Goal: Information Seeking & Learning: Learn about a topic

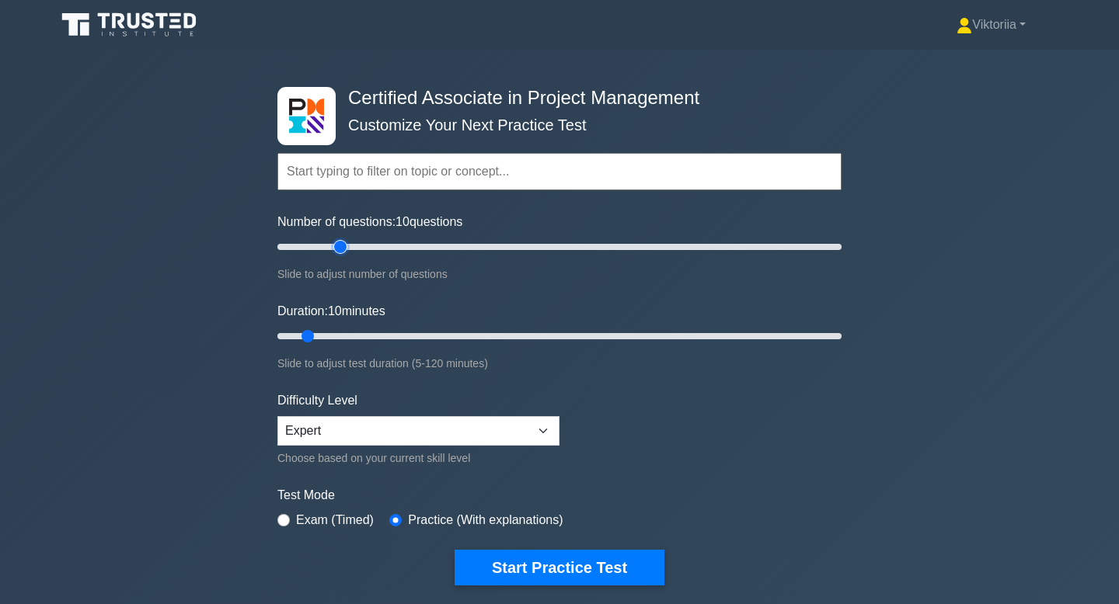
type input "25"
click at [339, 251] on input "Number of questions: 10 questions" at bounding box center [559, 247] width 564 height 19
type input "20"
click at [353, 336] on input "Duration: 10 minutes" at bounding box center [559, 336] width 564 height 19
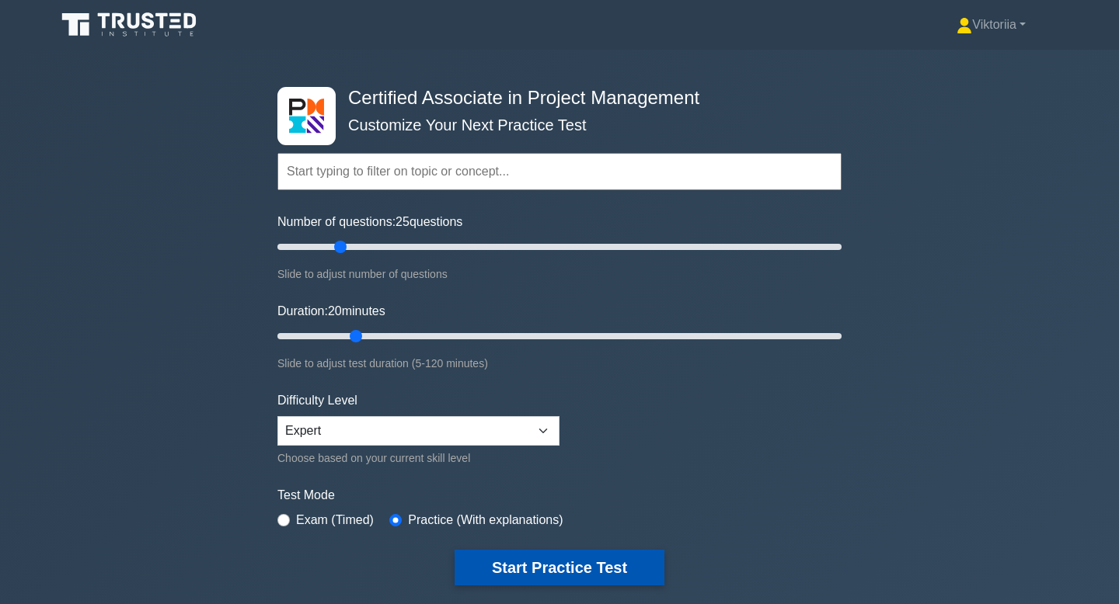
click at [538, 579] on button "Start Practice Test" at bounding box center [559, 568] width 210 height 36
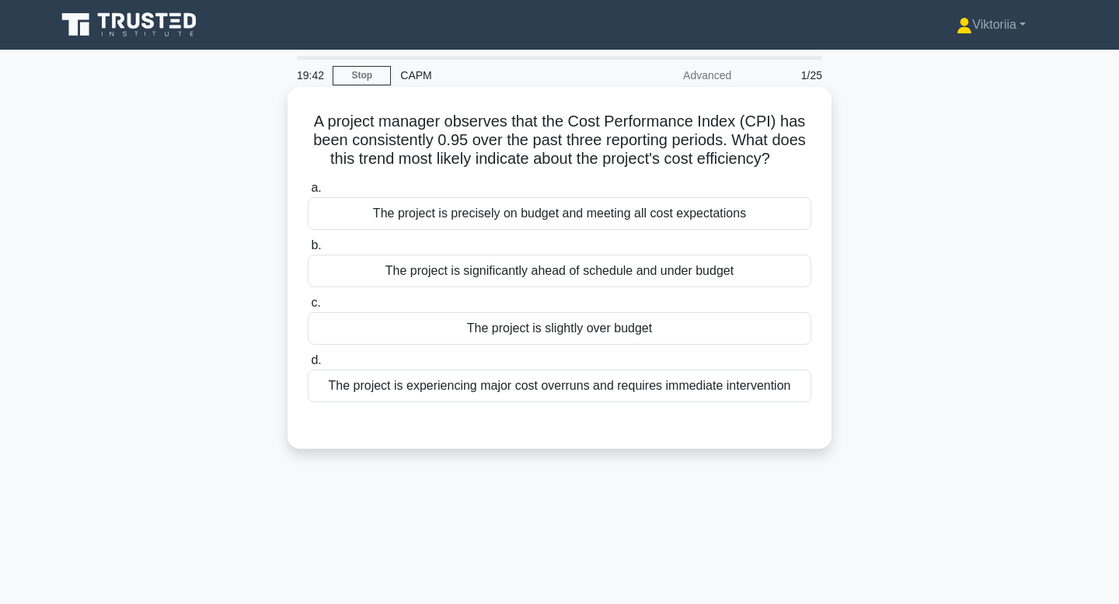
click at [653, 338] on div "The project is slightly over budget" at bounding box center [559, 328] width 503 height 33
click at [308, 308] on input "c. The project is slightly over budget" at bounding box center [308, 303] width 0 height 10
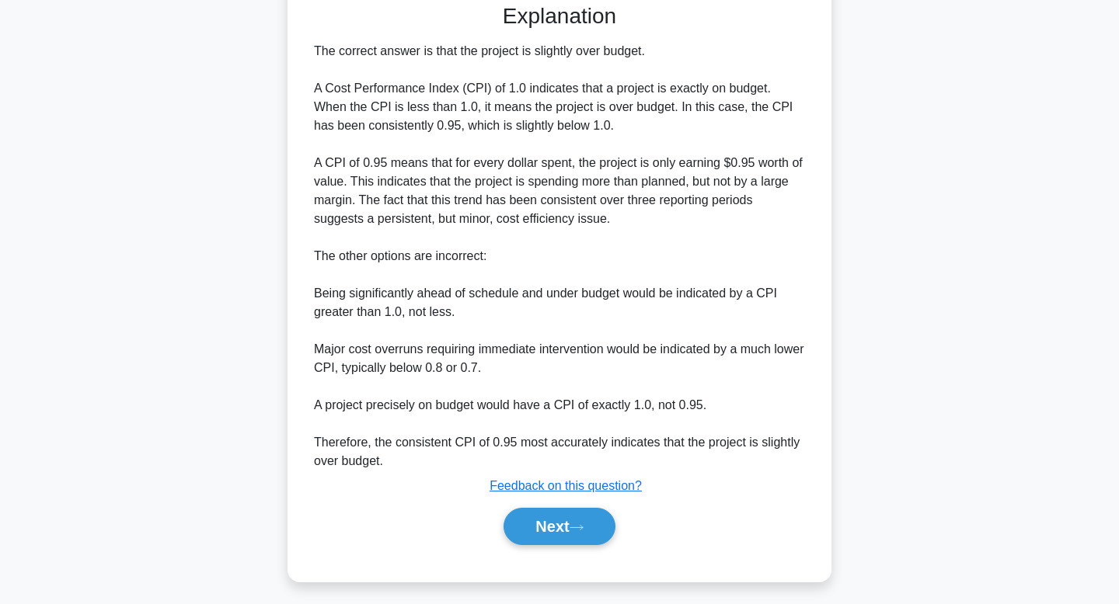
scroll to position [428, 0]
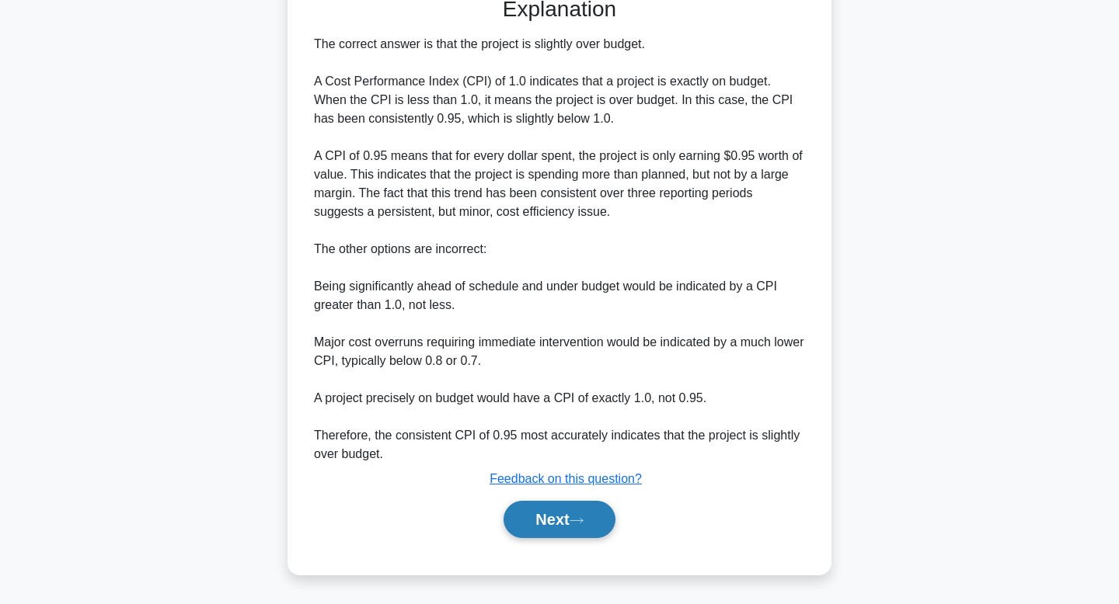
click at [573, 524] on button "Next" at bounding box center [558, 519] width 111 height 37
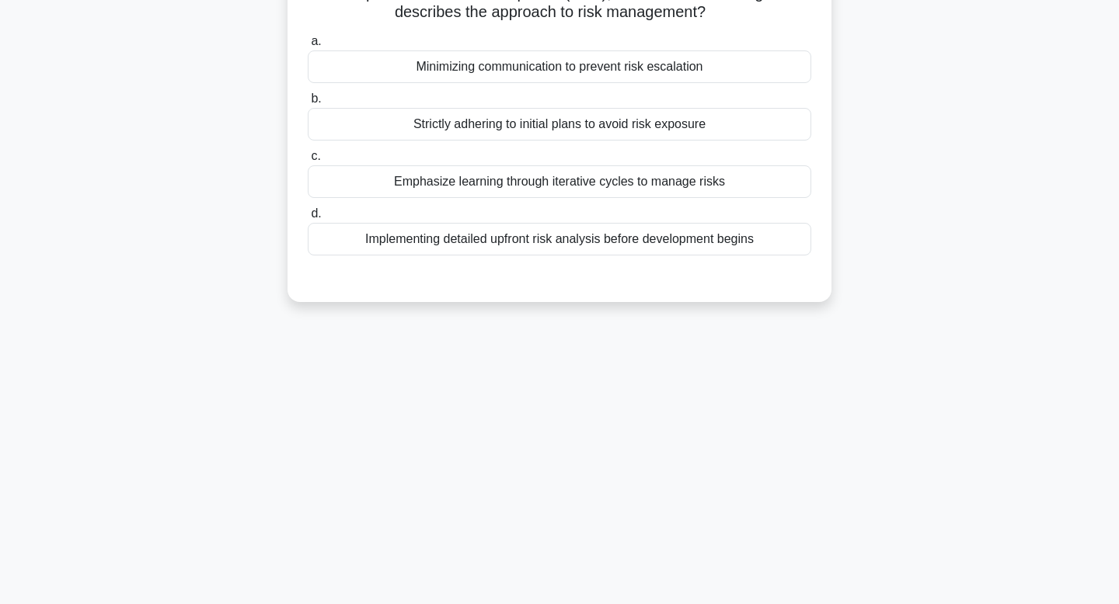
scroll to position [0, 0]
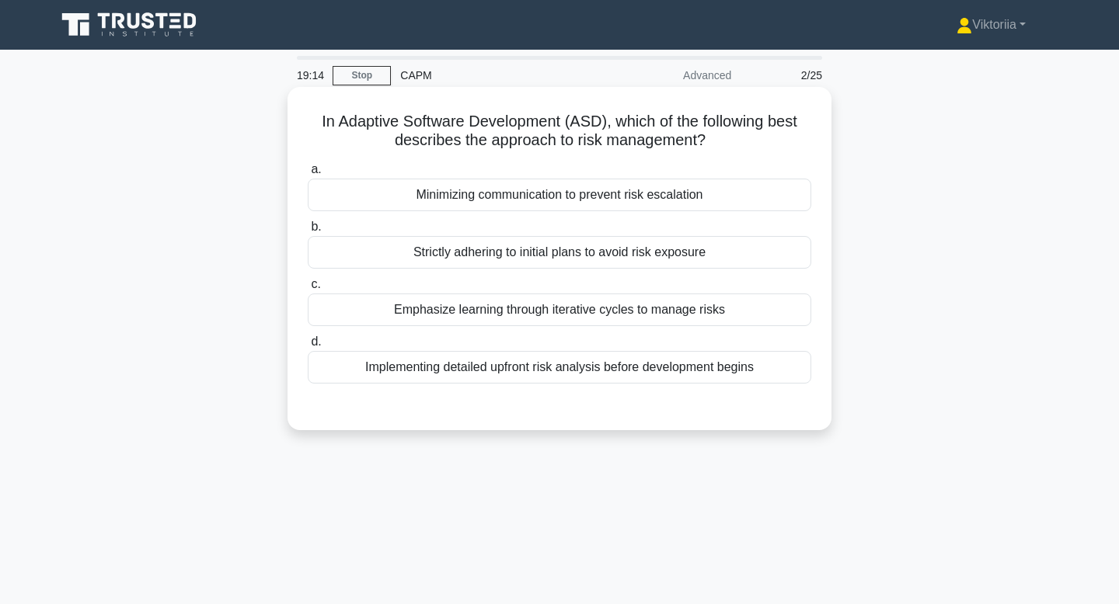
click at [592, 317] on div "Emphasize learning through iterative cycles to manage risks" at bounding box center [559, 310] width 503 height 33
click at [308, 290] on input "c. Emphasize learning through iterative cycles to manage risks" at bounding box center [308, 285] width 0 height 10
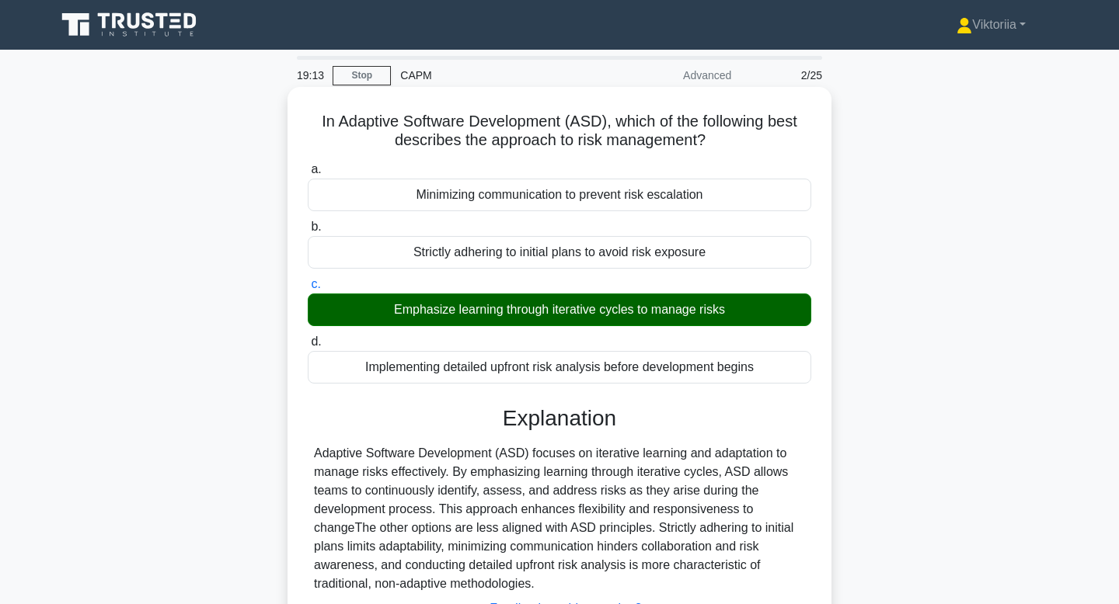
scroll to position [235, 0]
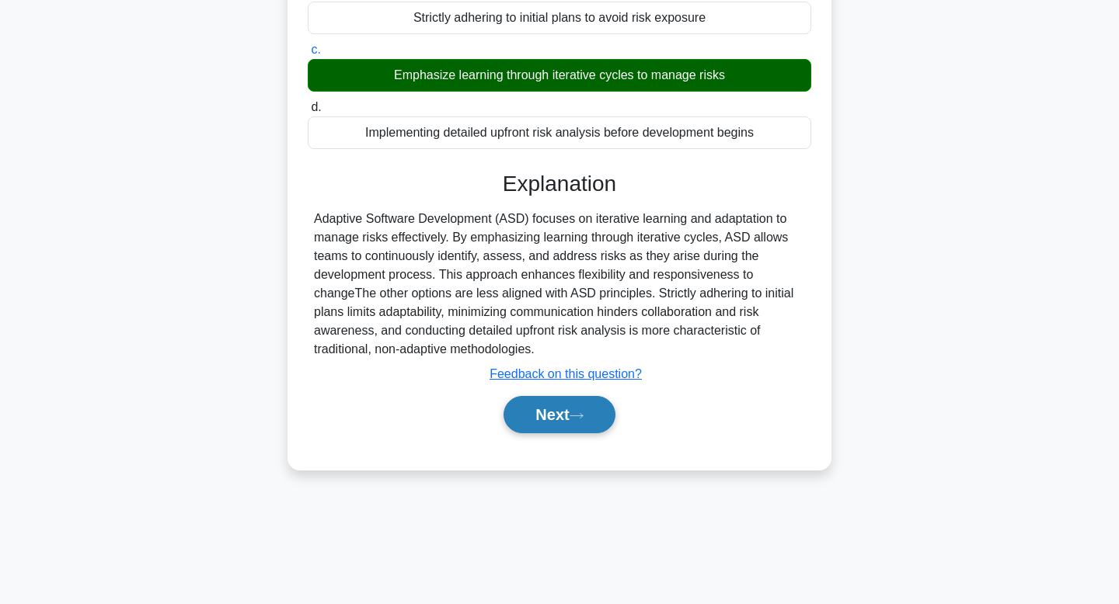
click at [545, 424] on button "Next" at bounding box center [558, 414] width 111 height 37
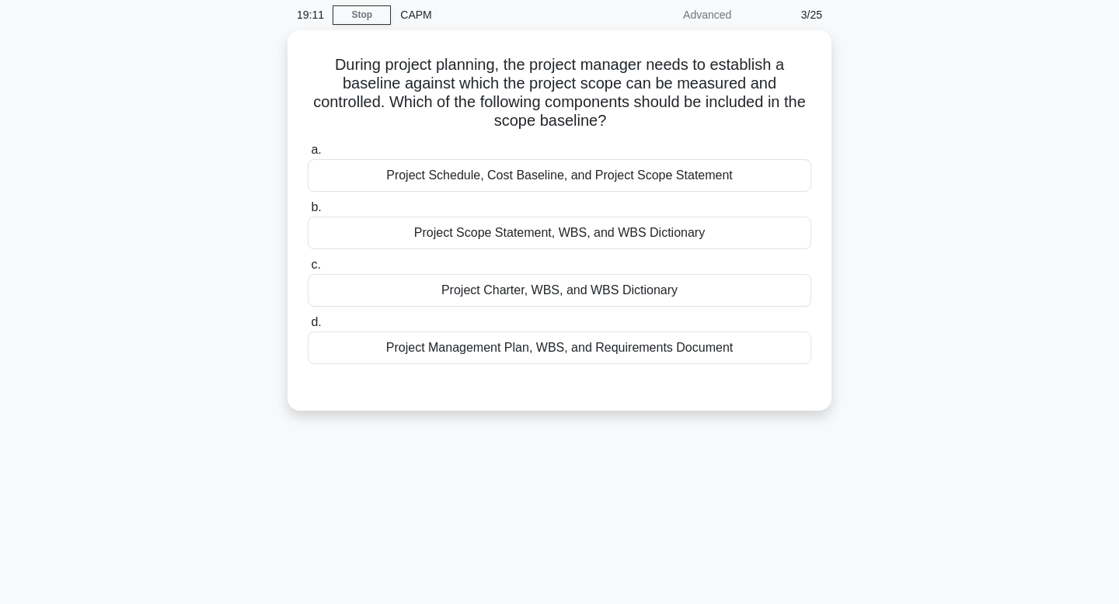
scroll to position [0, 0]
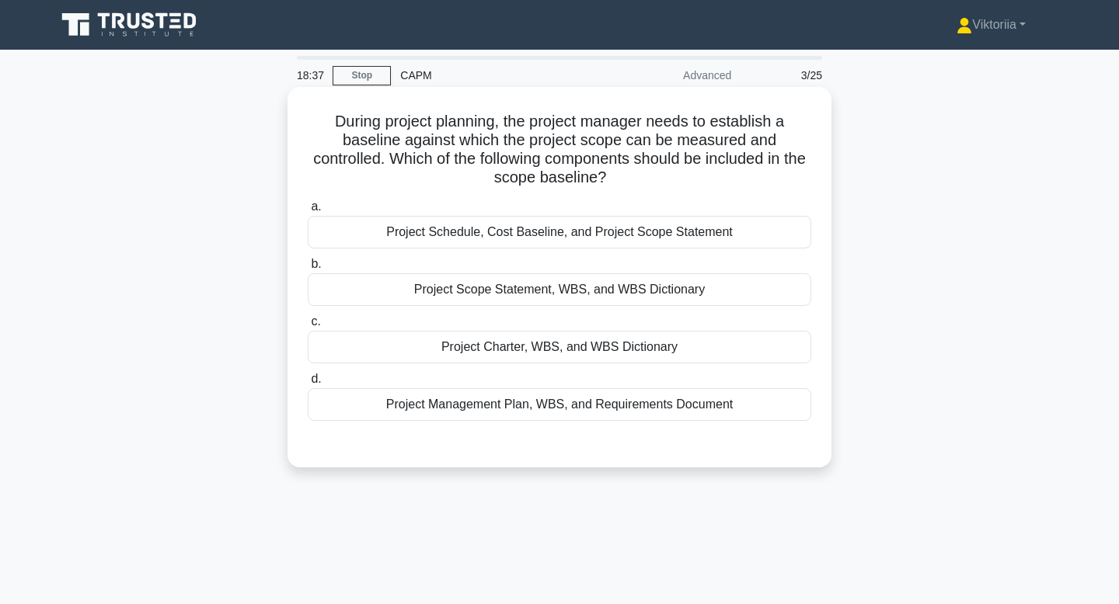
click at [580, 294] on div "Project Scope Statement, WBS, and WBS Dictionary" at bounding box center [559, 289] width 503 height 33
click at [308, 270] on input "b. Project Scope Statement, WBS, and WBS Dictionary" at bounding box center [308, 264] width 0 height 10
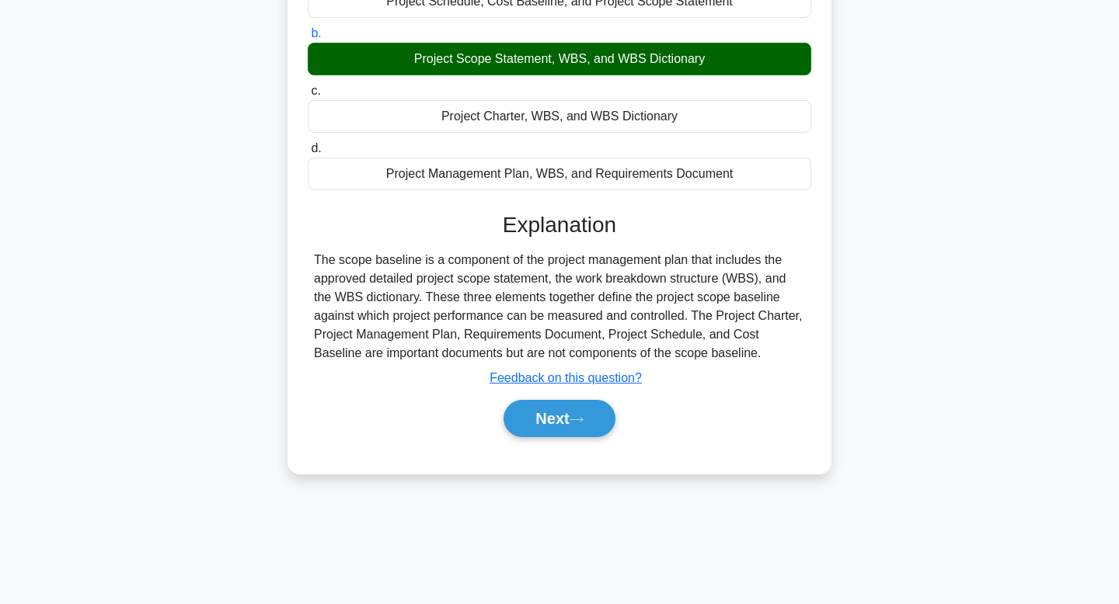
scroll to position [235, 0]
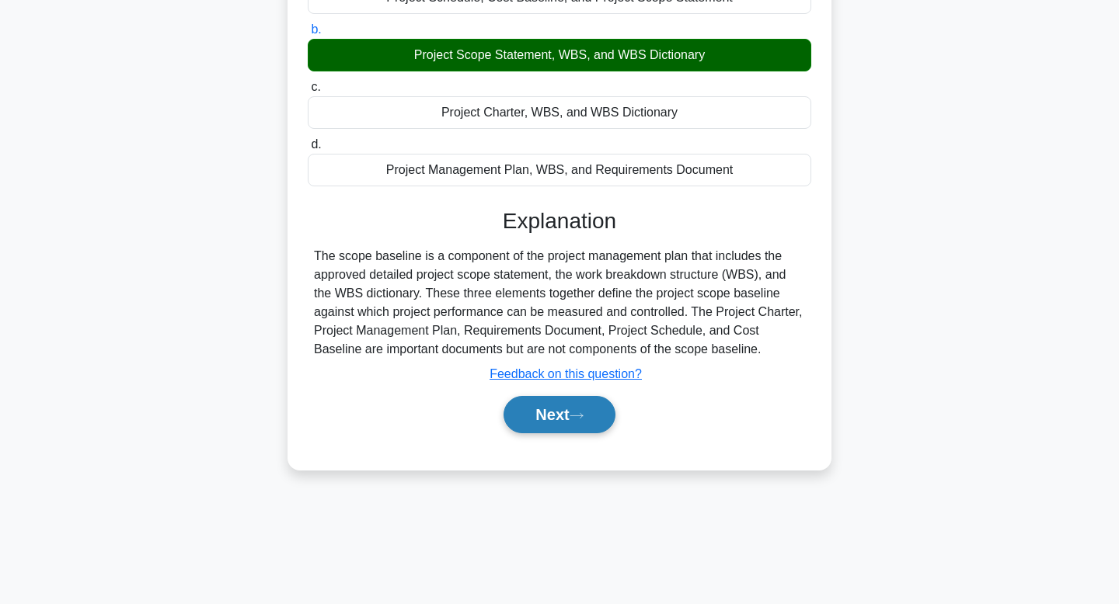
click at [565, 427] on button "Next" at bounding box center [558, 414] width 111 height 37
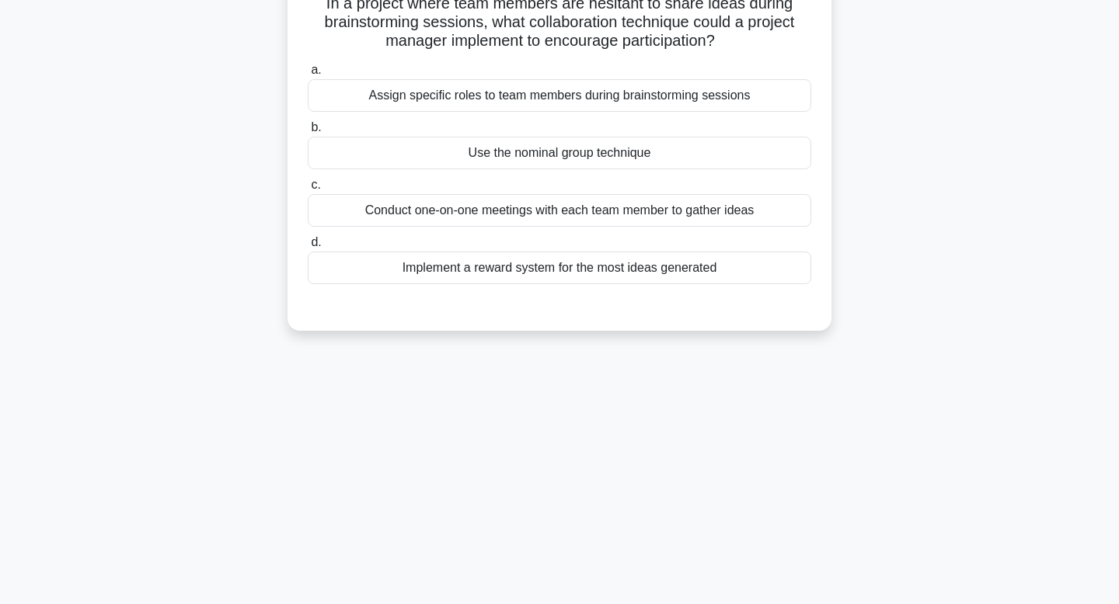
scroll to position [0, 0]
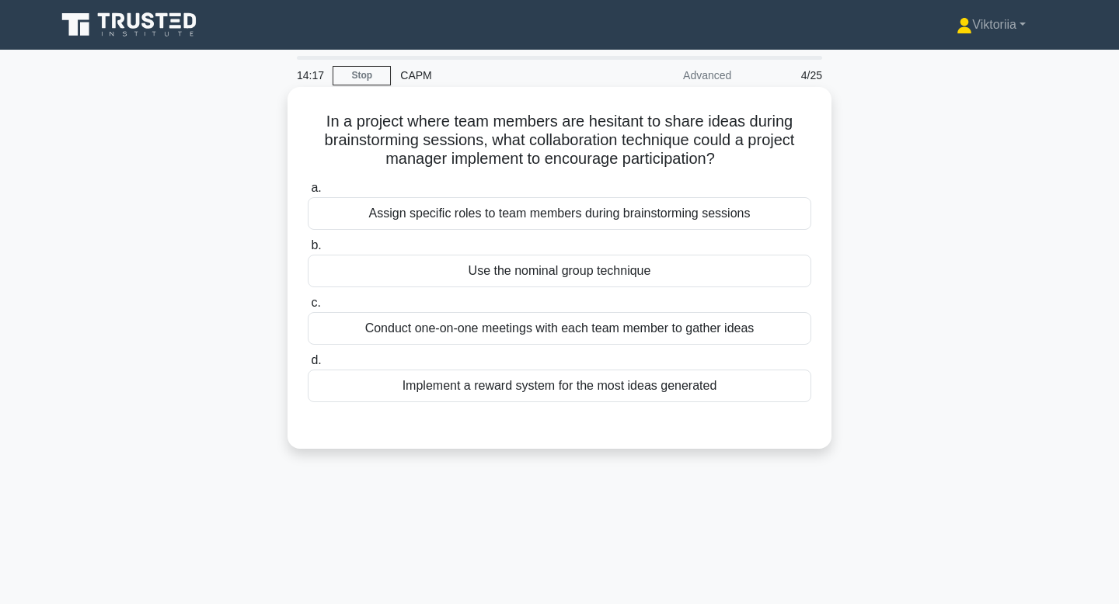
click at [585, 207] on div "Assign specific roles to team members during brainstorming sessions" at bounding box center [559, 213] width 503 height 33
click at [308, 193] on input "a. Assign specific roles to team members during brainstorming sessions" at bounding box center [308, 188] width 0 height 10
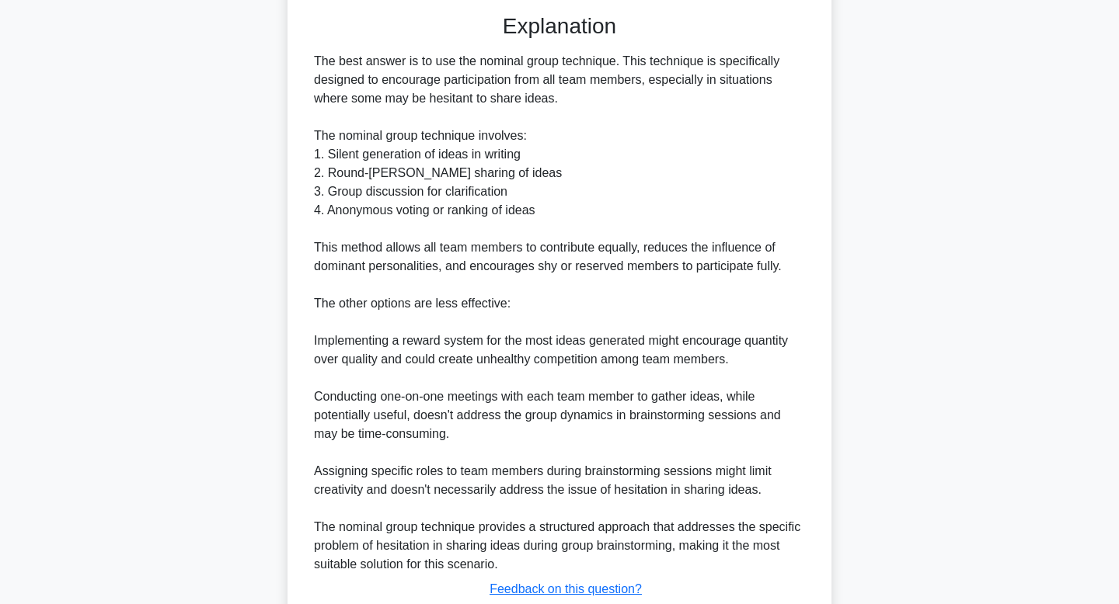
scroll to position [523, 0]
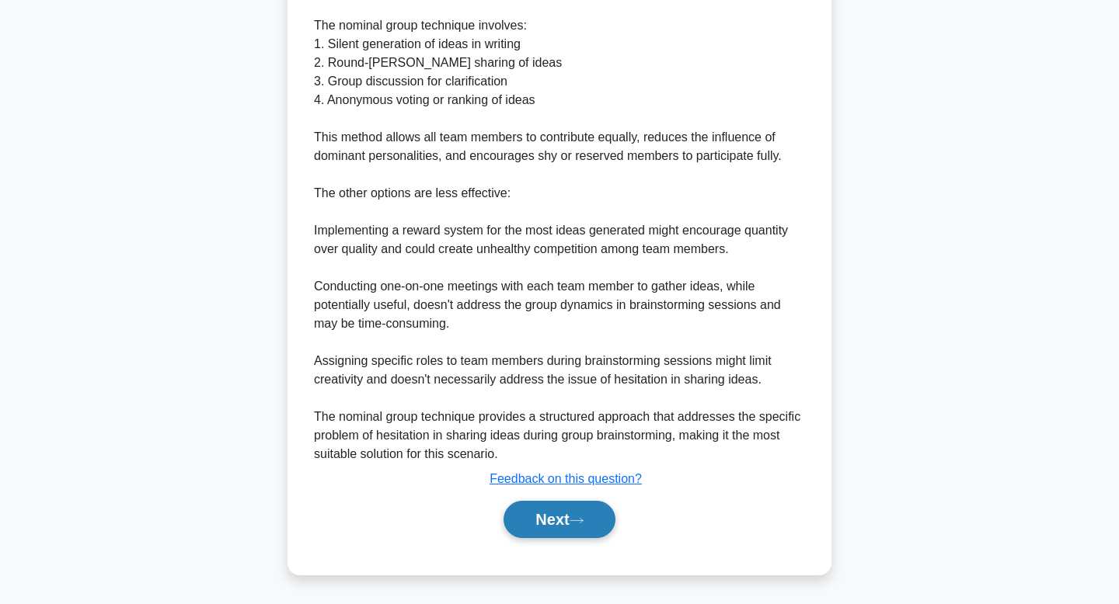
click at [560, 512] on button "Next" at bounding box center [558, 519] width 111 height 37
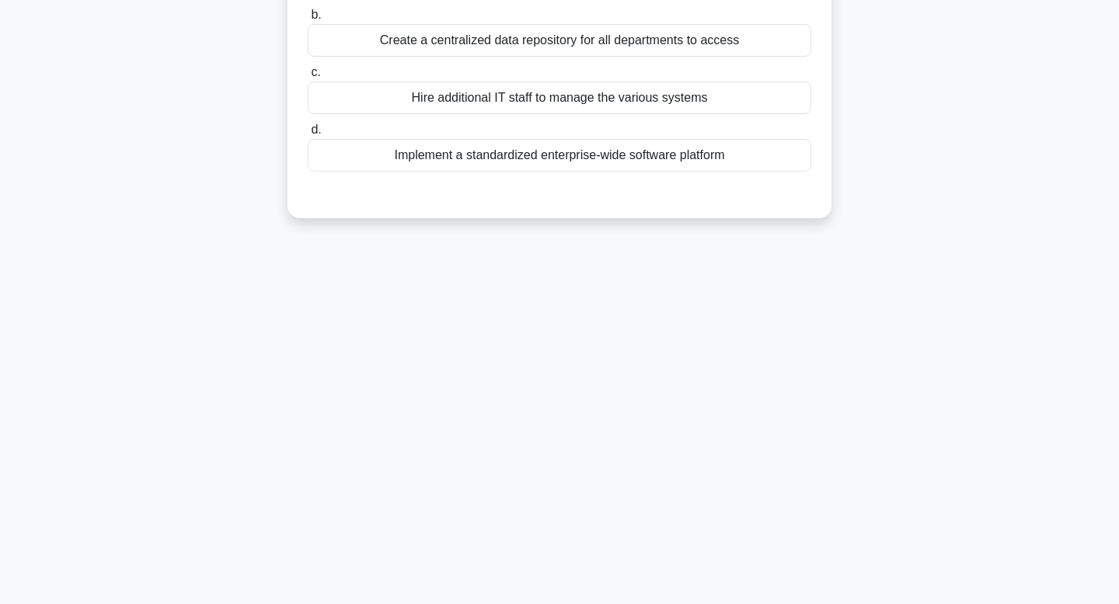
scroll to position [0, 0]
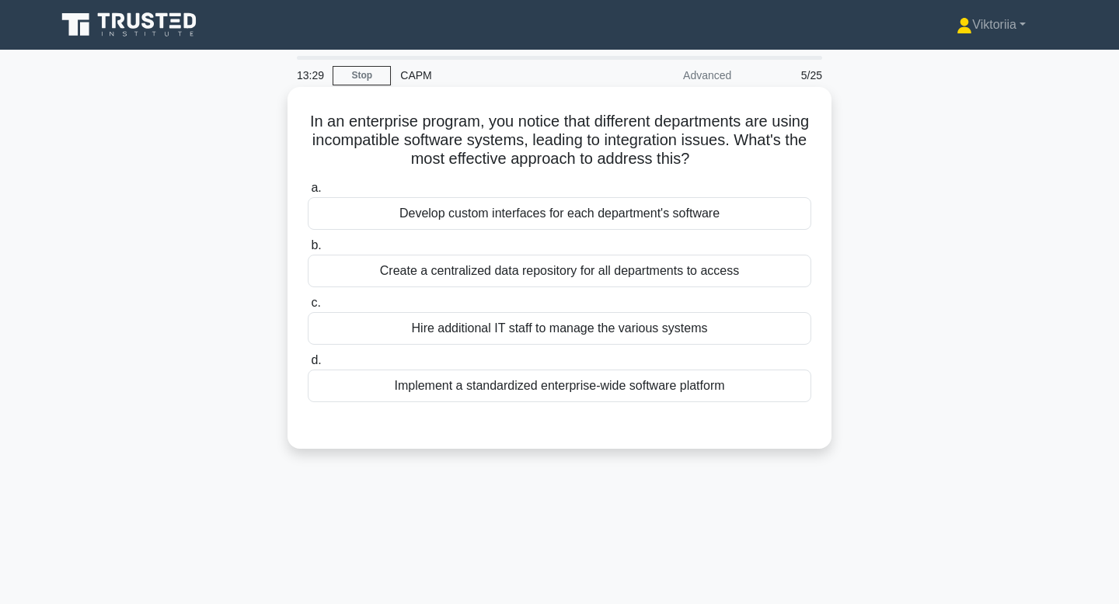
click at [626, 383] on div "Implement a standardized enterprise-wide software platform" at bounding box center [559, 386] width 503 height 33
click at [308, 366] on input "d. Implement a standardized enterprise-wide software platform" at bounding box center [308, 361] width 0 height 10
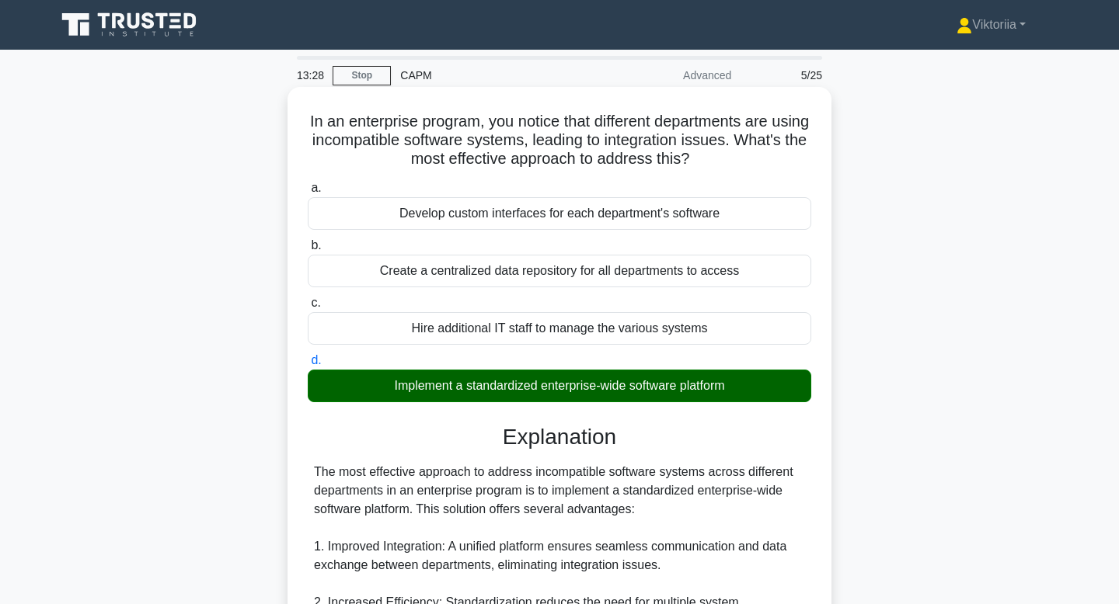
scroll to position [521, 0]
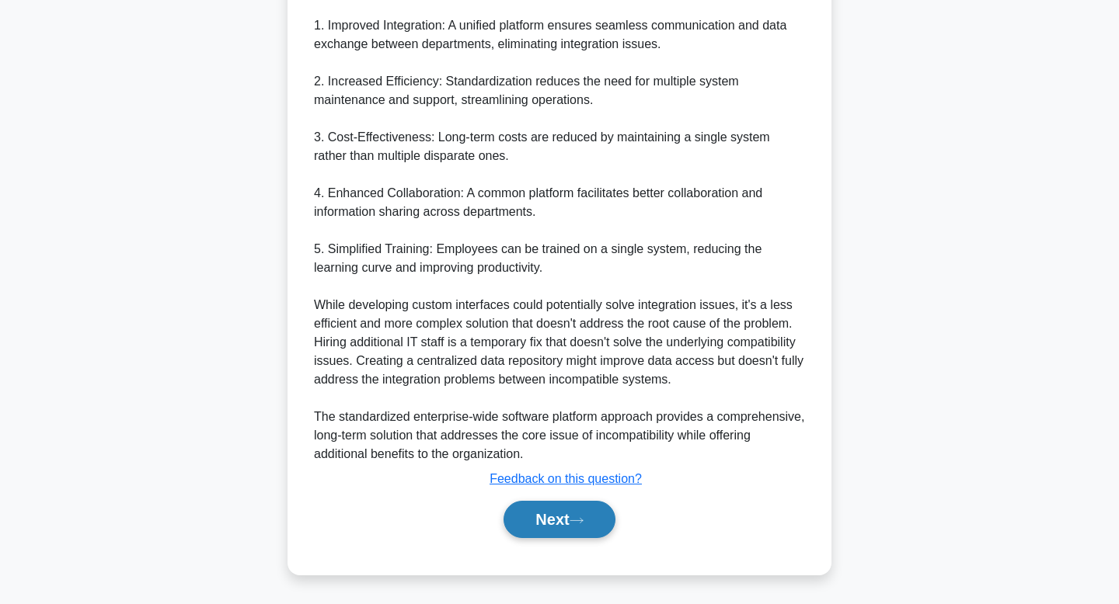
click at [549, 528] on button "Next" at bounding box center [558, 519] width 111 height 37
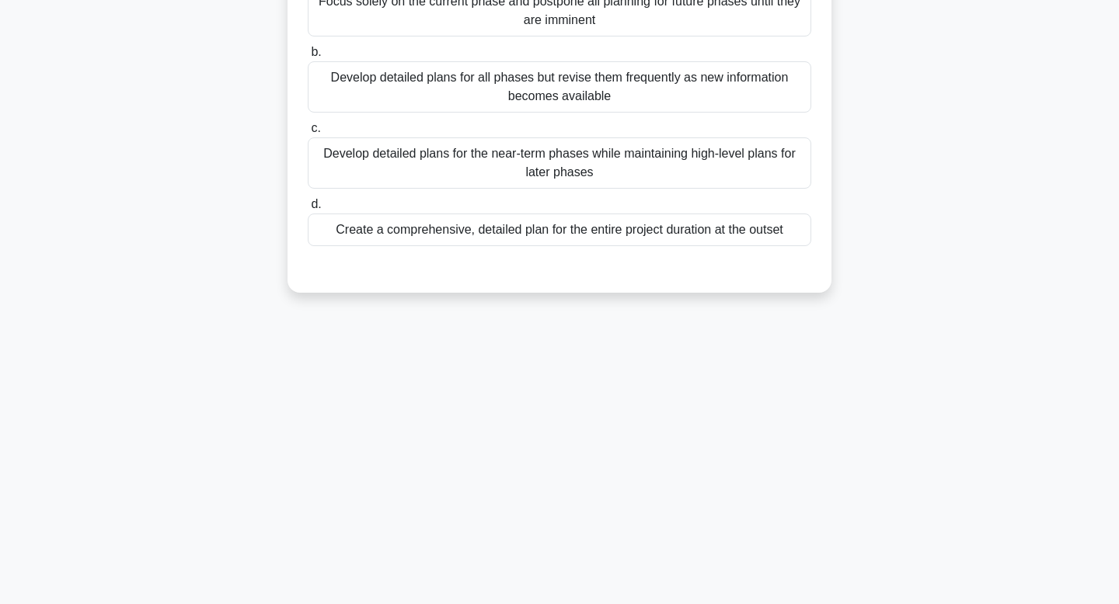
scroll to position [0, 0]
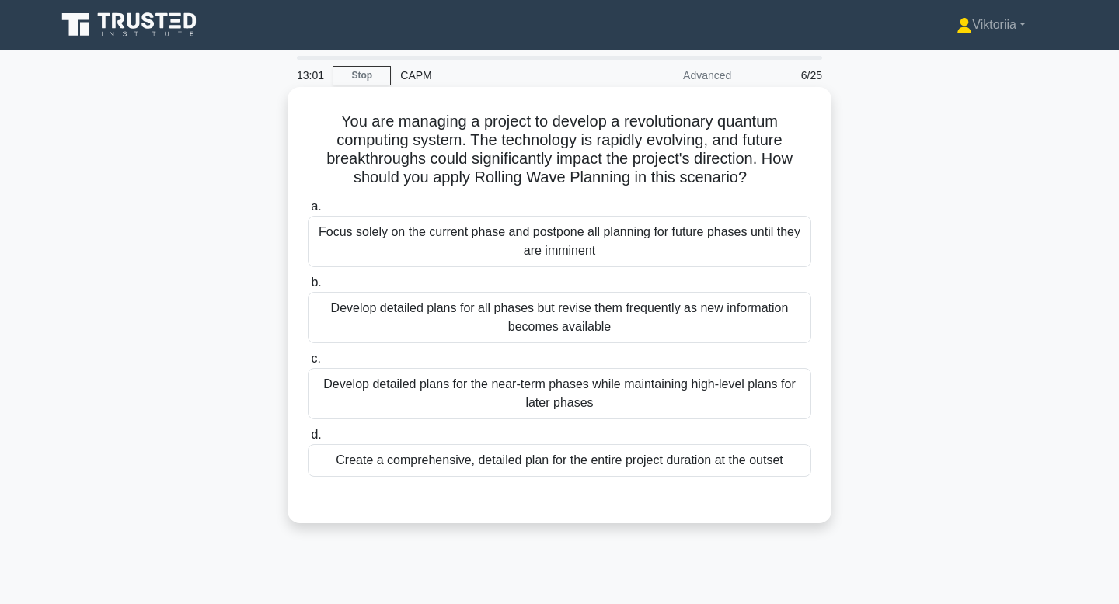
click at [567, 324] on div "Develop detailed plans for all phases but revise them frequently as new informa…" at bounding box center [559, 317] width 503 height 51
click at [308, 288] on input "b. Develop detailed plans for all phases but revise them frequently as new info…" at bounding box center [308, 283] width 0 height 10
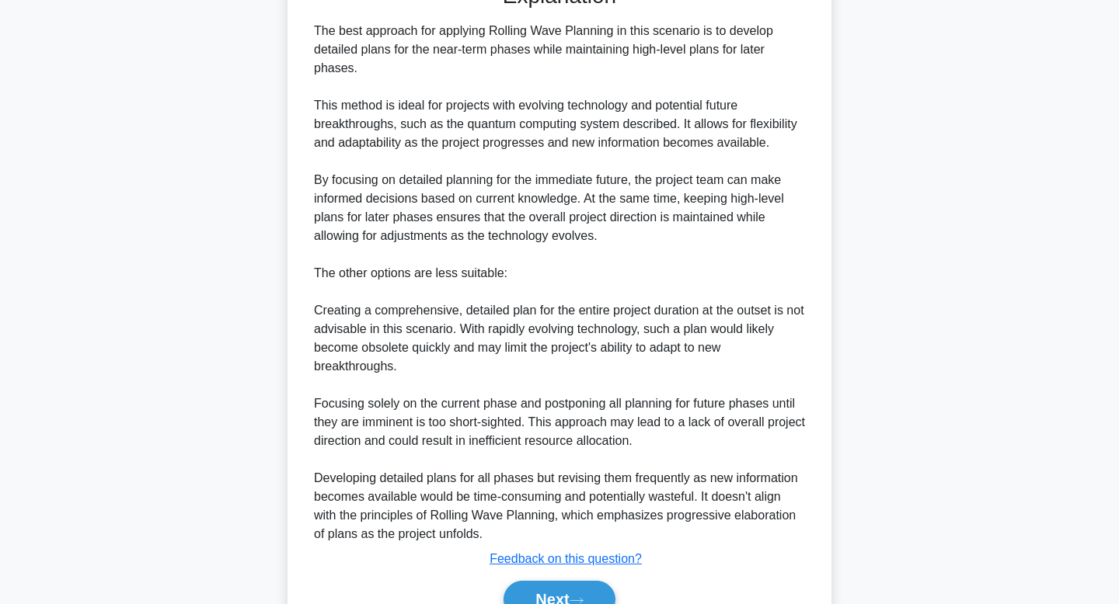
scroll to position [597, 0]
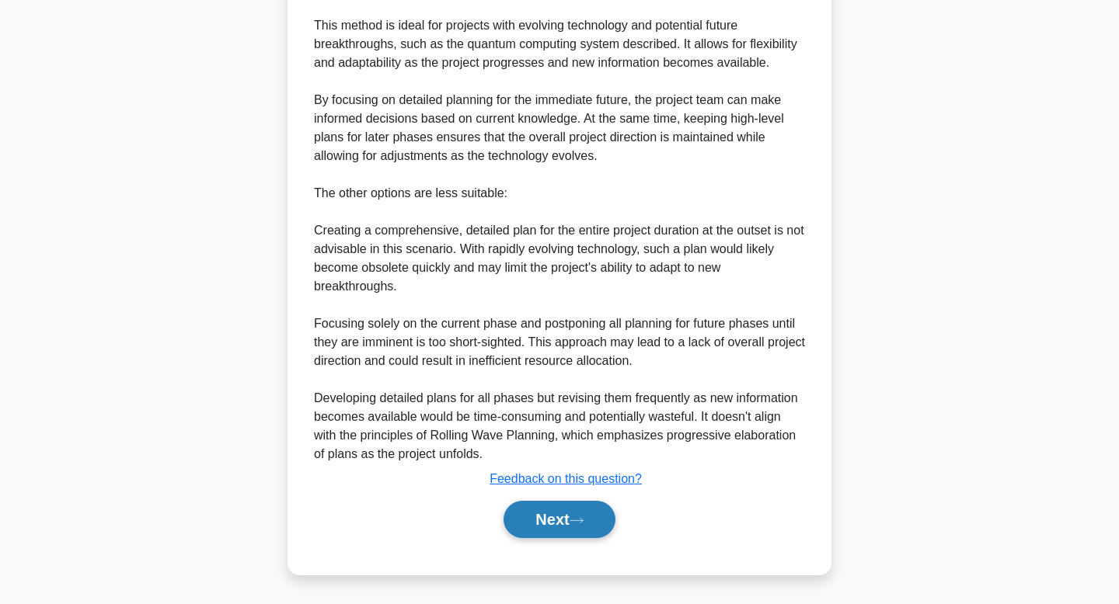
click at [560, 524] on button "Next" at bounding box center [558, 519] width 111 height 37
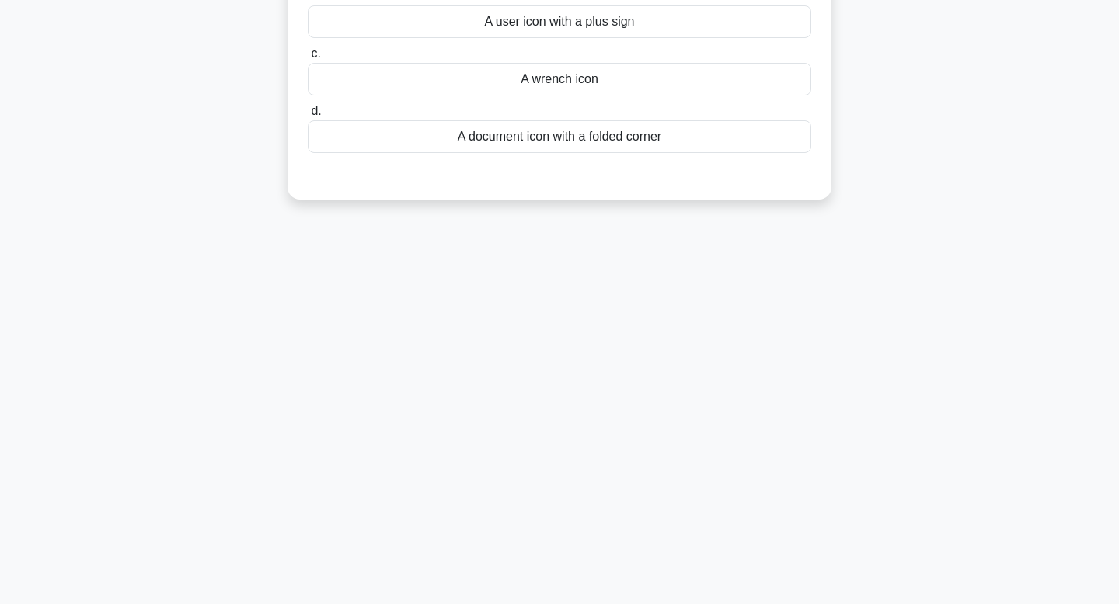
scroll to position [0, 0]
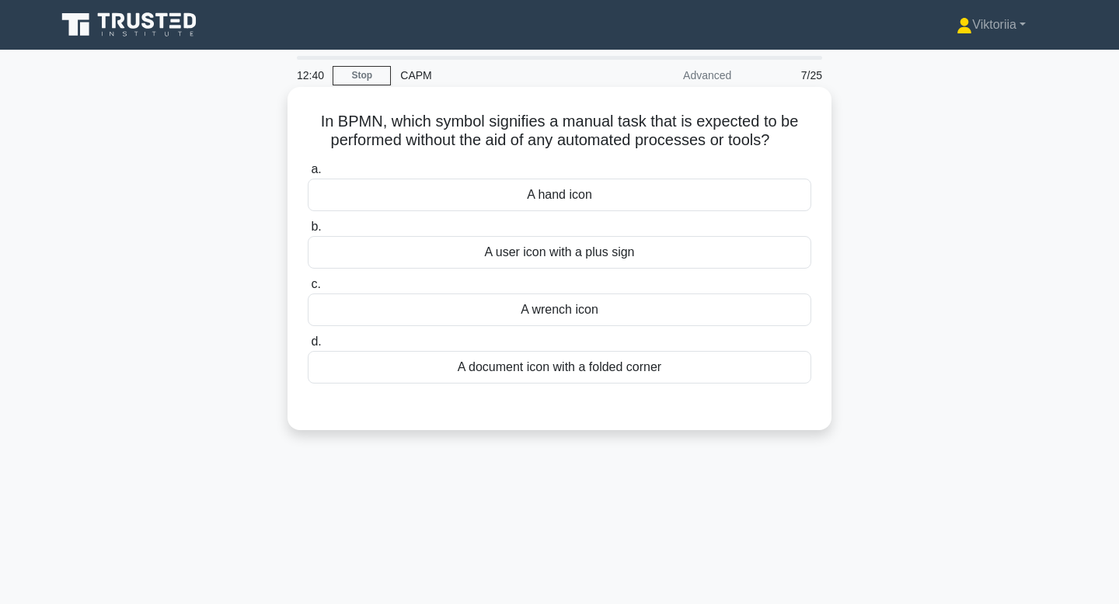
click at [621, 193] on div "A hand icon" at bounding box center [559, 195] width 503 height 33
click at [308, 175] on input "a. A hand icon" at bounding box center [308, 170] width 0 height 10
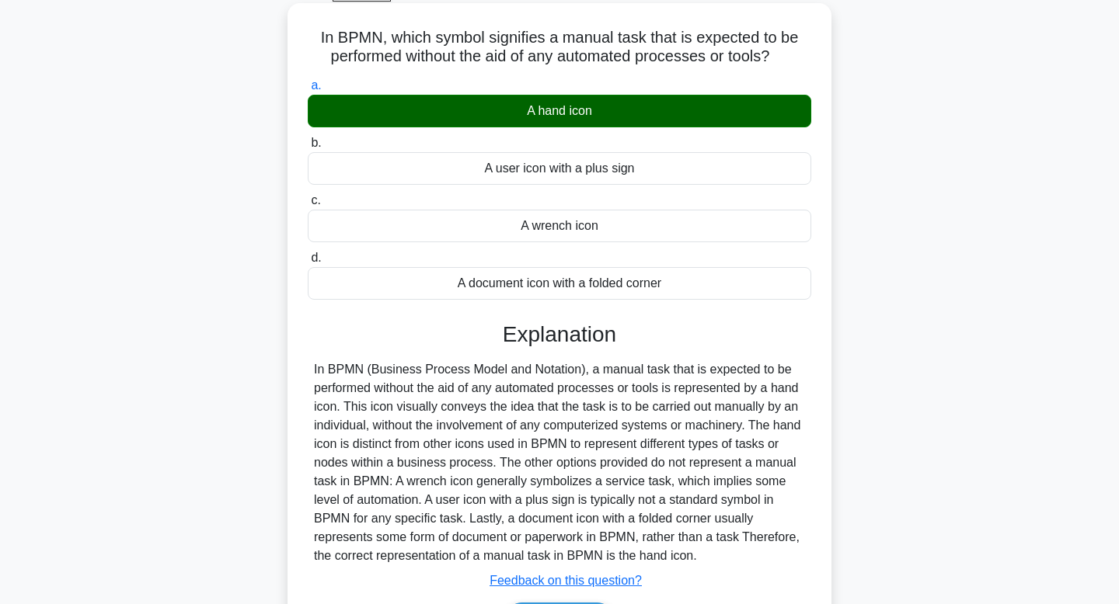
scroll to position [235, 0]
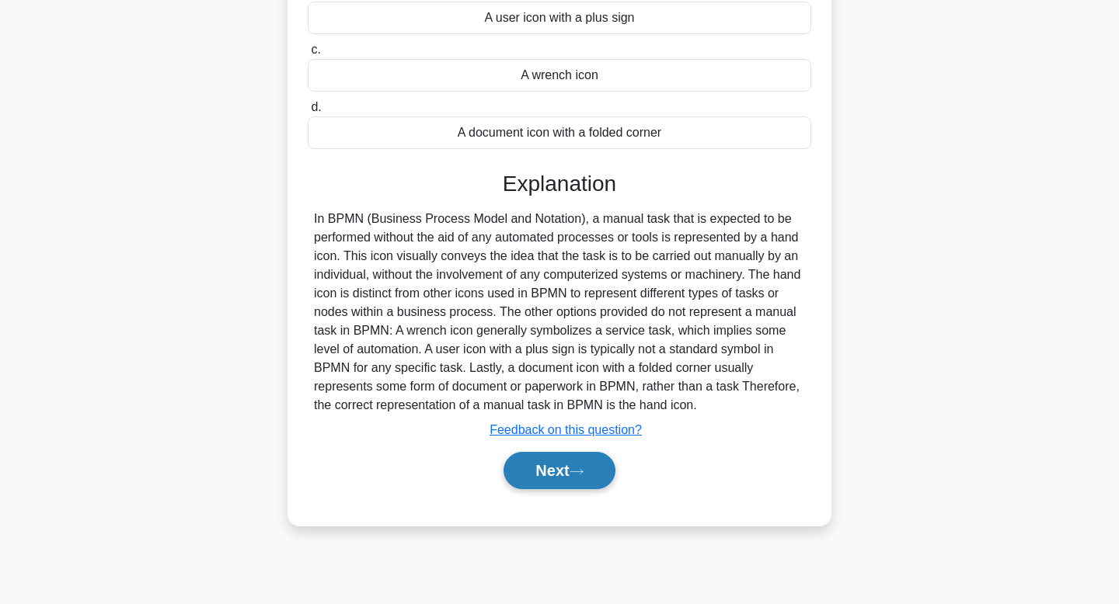
click at [552, 482] on button "Next" at bounding box center [558, 470] width 111 height 37
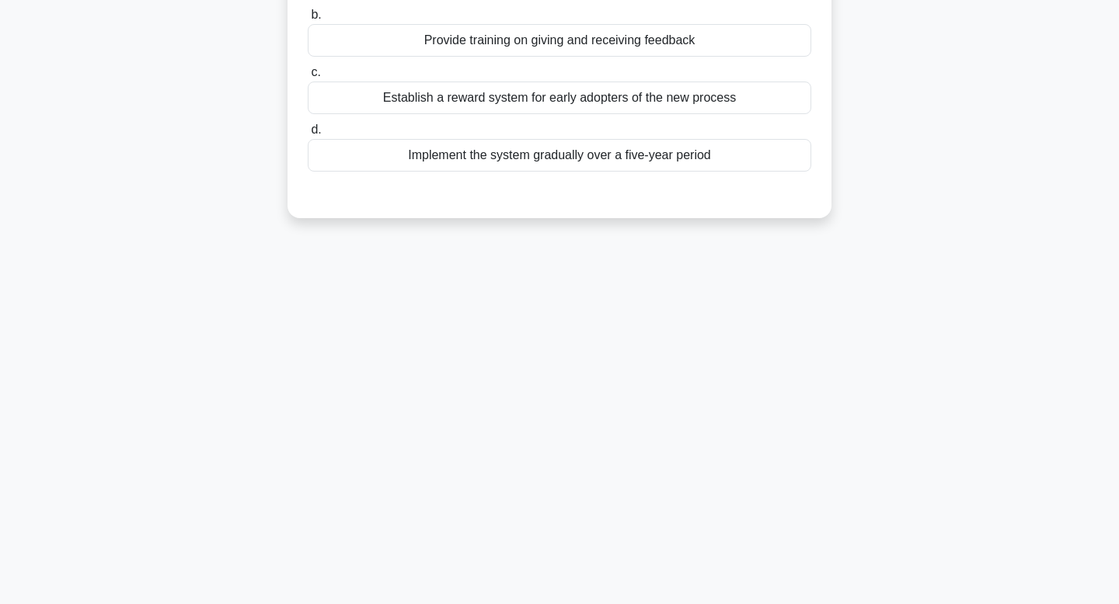
scroll to position [0, 0]
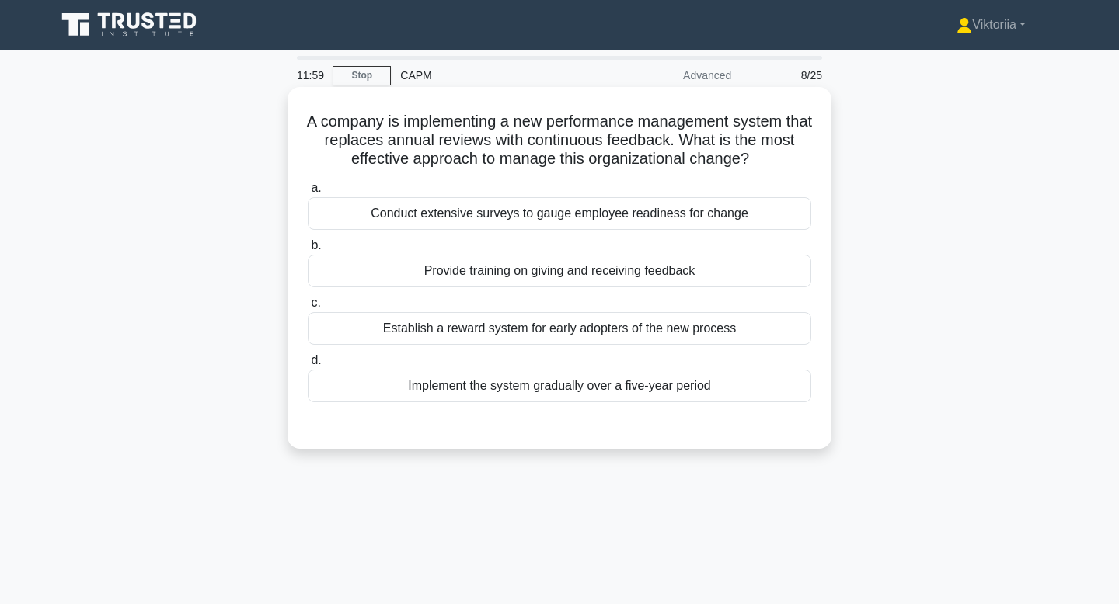
click at [648, 275] on div "Provide training on giving and receiving feedback" at bounding box center [559, 271] width 503 height 33
click at [308, 251] on input "b. Provide training on giving and receiving feedback" at bounding box center [308, 246] width 0 height 10
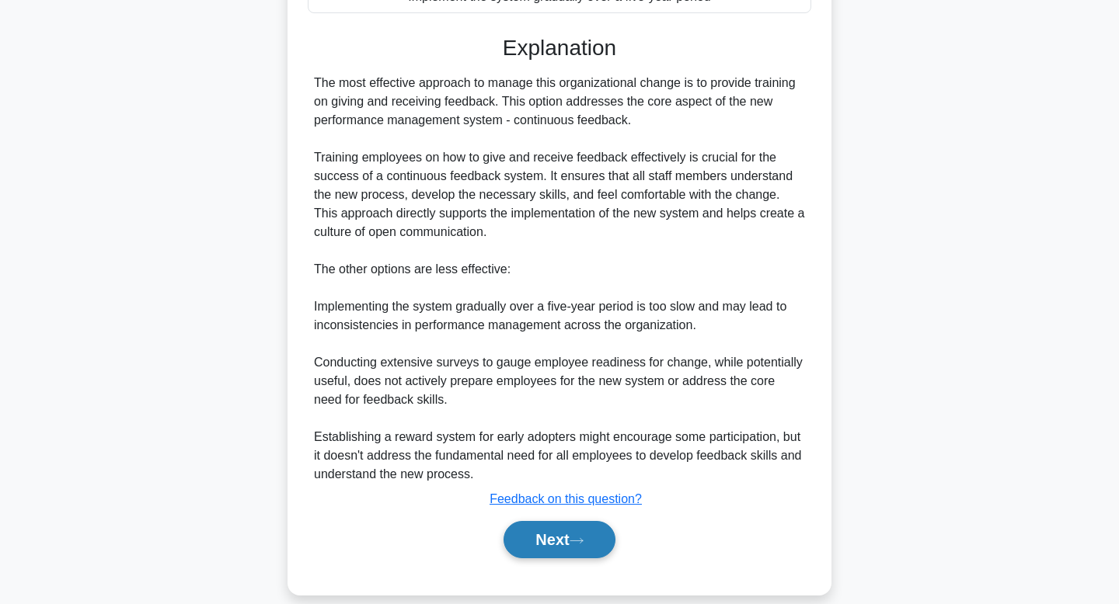
click at [563, 536] on button "Next" at bounding box center [558, 539] width 111 height 37
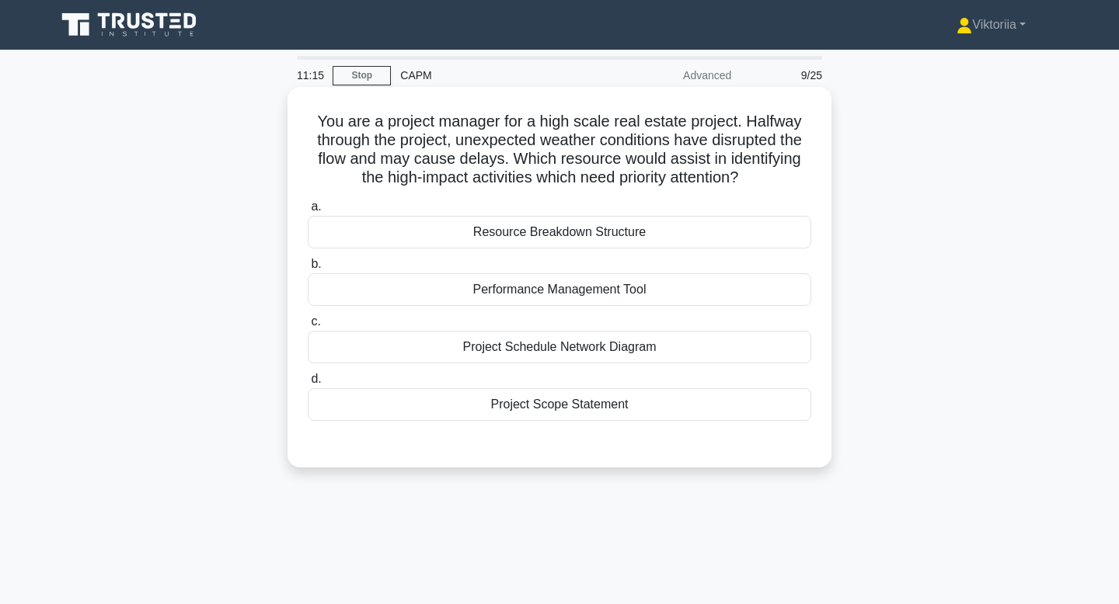
click at [583, 405] on div "Project Scope Statement" at bounding box center [559, 404] width 503 height 33
click at [308, 385] on input "d. Project Scope Statement" at bounding box center [308, 379] width 0 height 10
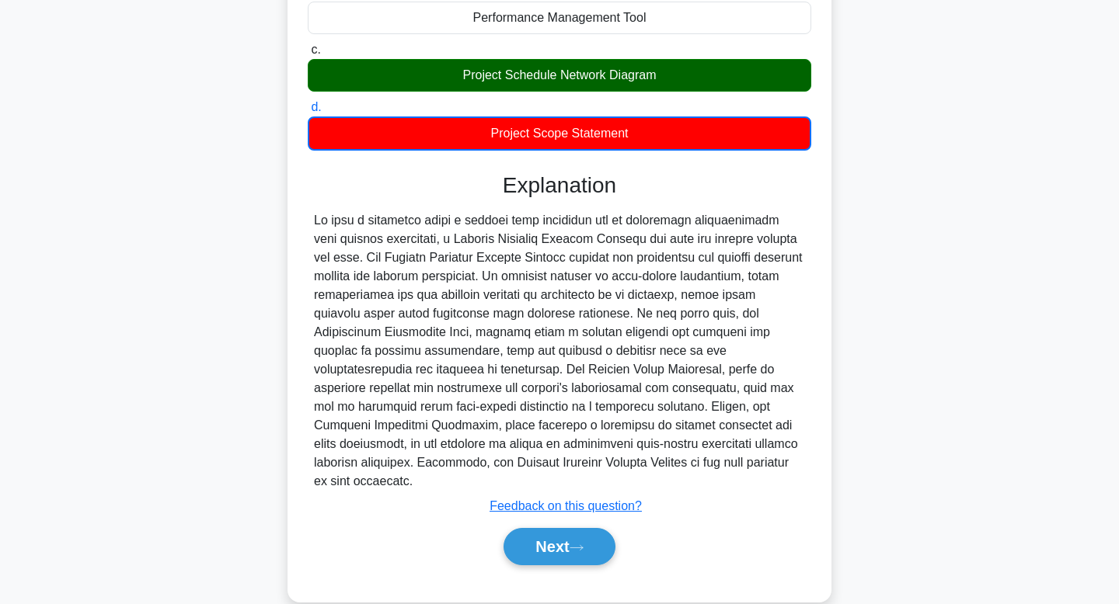
scroll to position [280, 0]
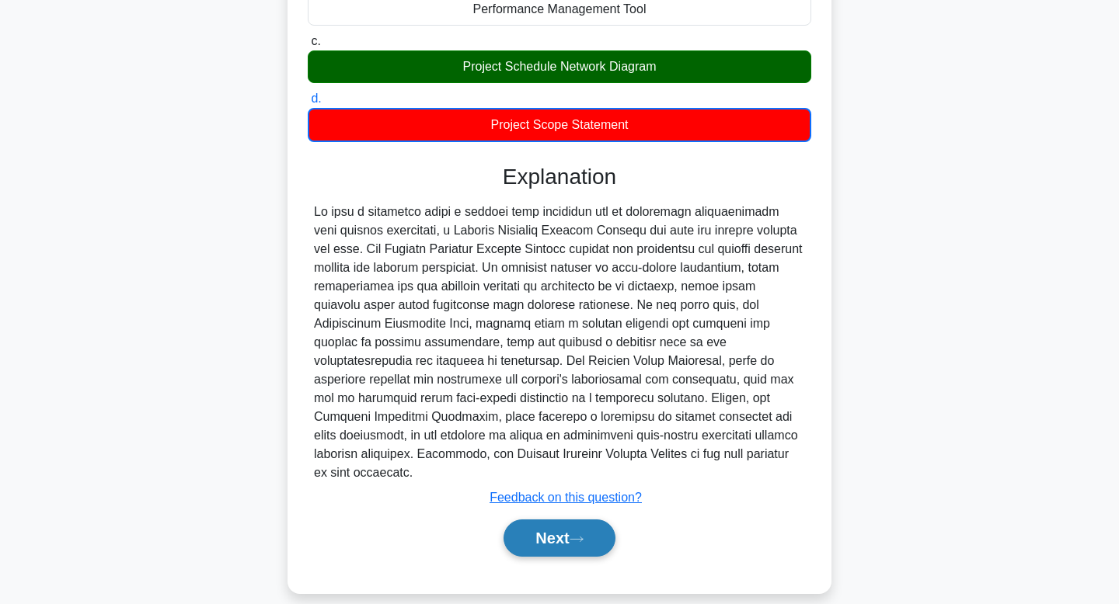
click at [565, 522] on button "Next" at bounding box center [558, 538] width 111 height 37
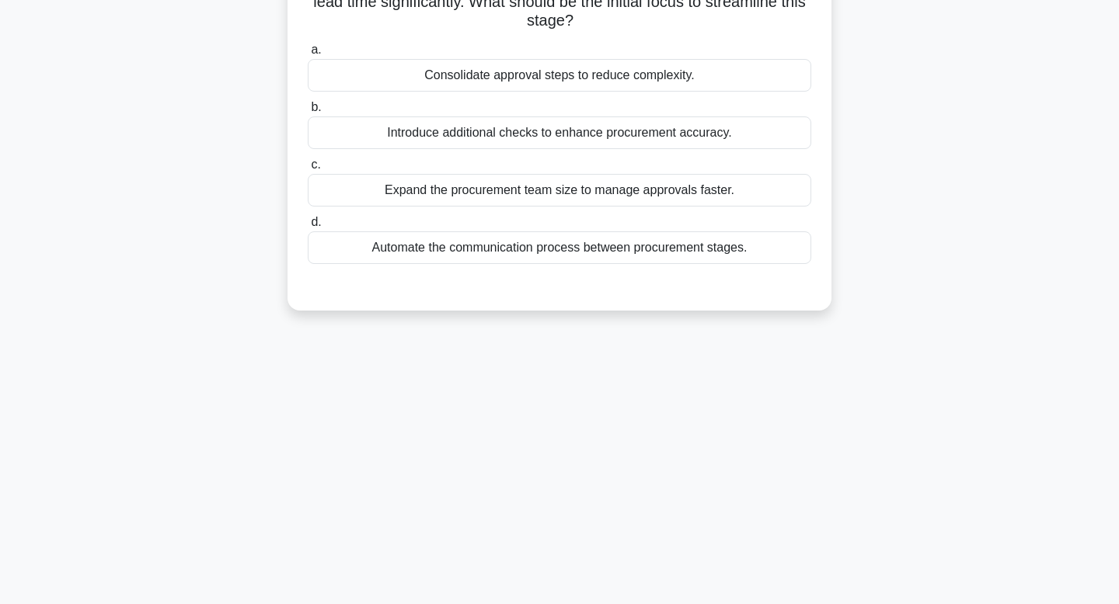
scroll to position [0, 0]
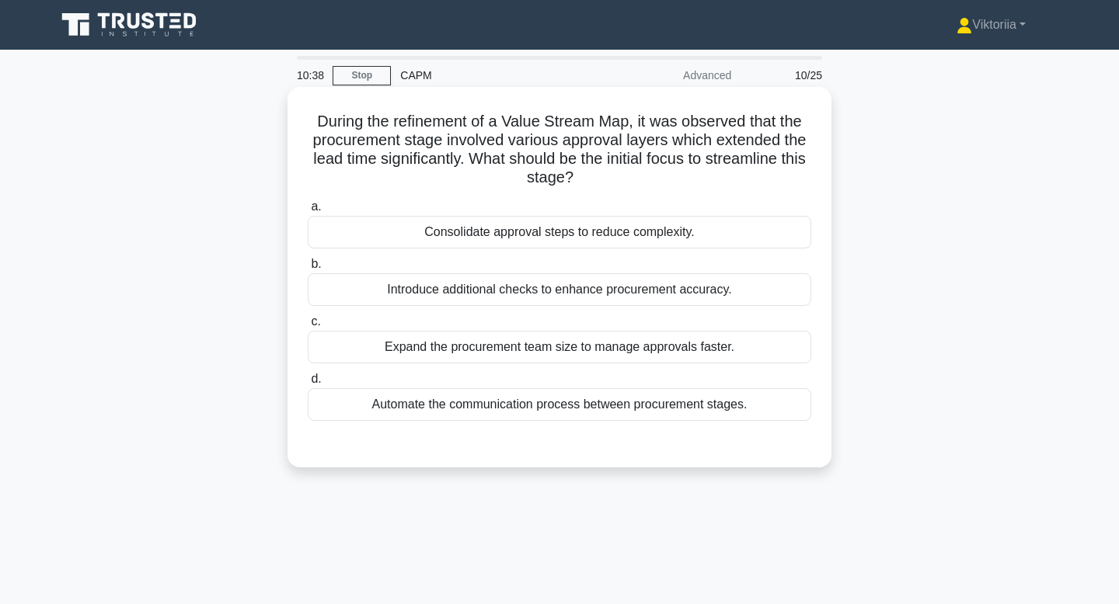
click at [719, 232] on div "Consolidate approval steps to reduce complexity." at bounding box center [559, 232] width 503 height 33
click at [308, 212] on input "a. Consolidate approval steps to reduce complexity." at bounding box center [308, 207] width 0 height 10
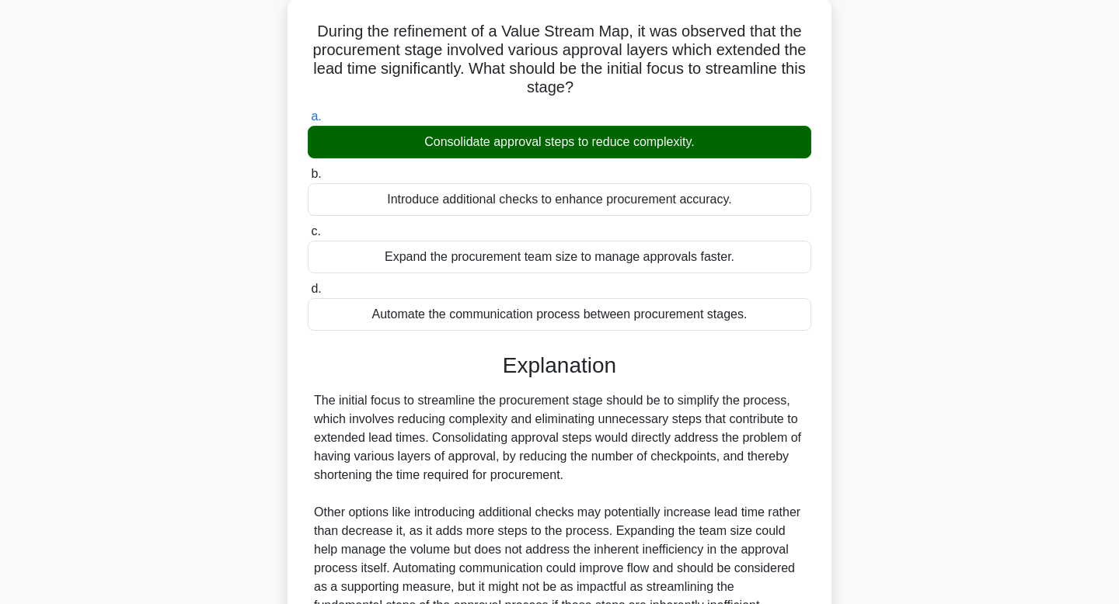
scroll to position [242, 0]
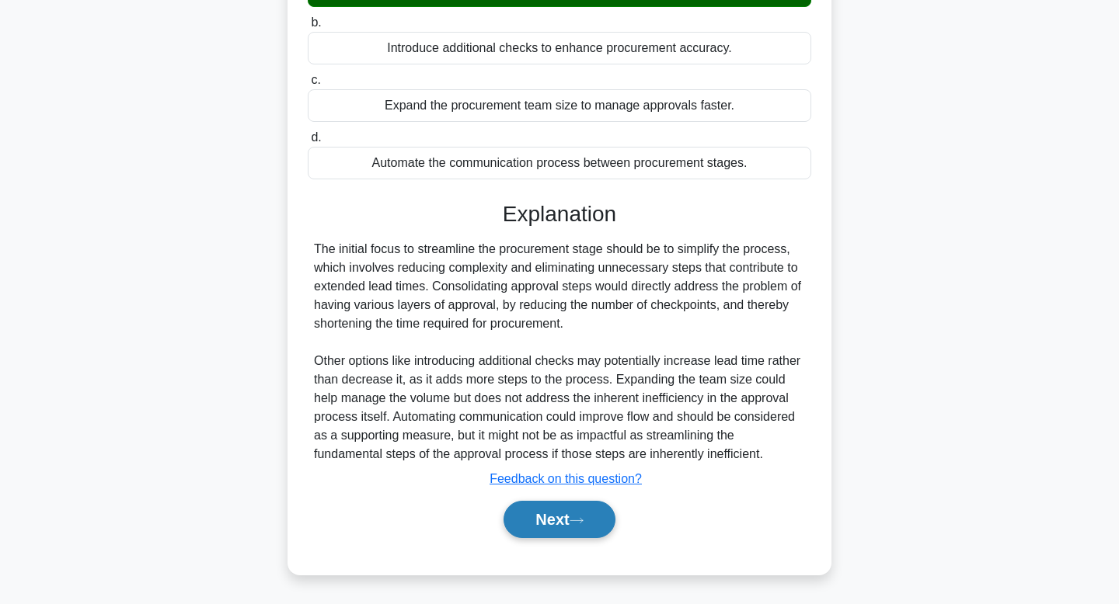
click at [563, 521] on button "Next" at bounding box center [558, 519] width 111 height 37
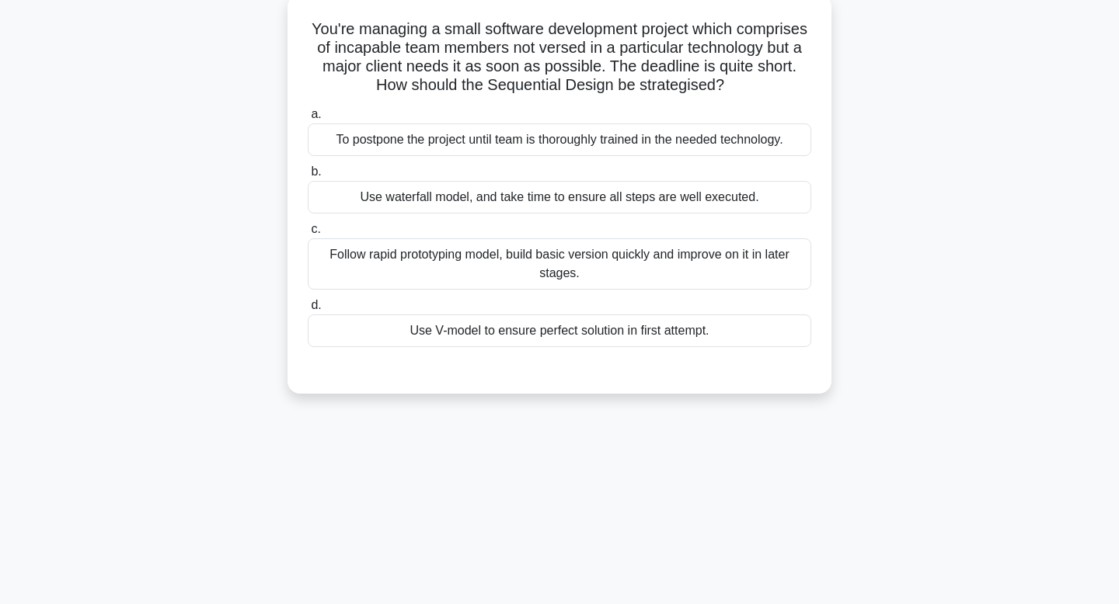
scroll to position [0, 0]
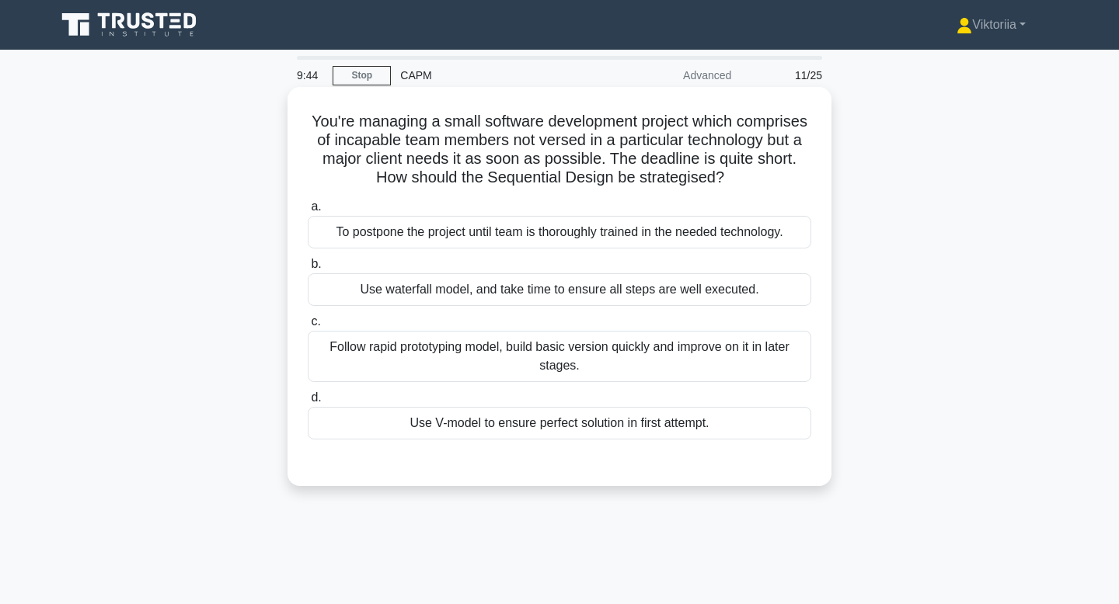
click at [476, 367] on div "Follow rapid prototyping model, build basic version quickly and improve on it i…" at bounding box center [559, 356] width 503 height 51
click at [308, 327] on input "c. Follow rapid prototyping model, build basic version quickly and improve on i…" at bounding box center [308, 322] width 0 height 10
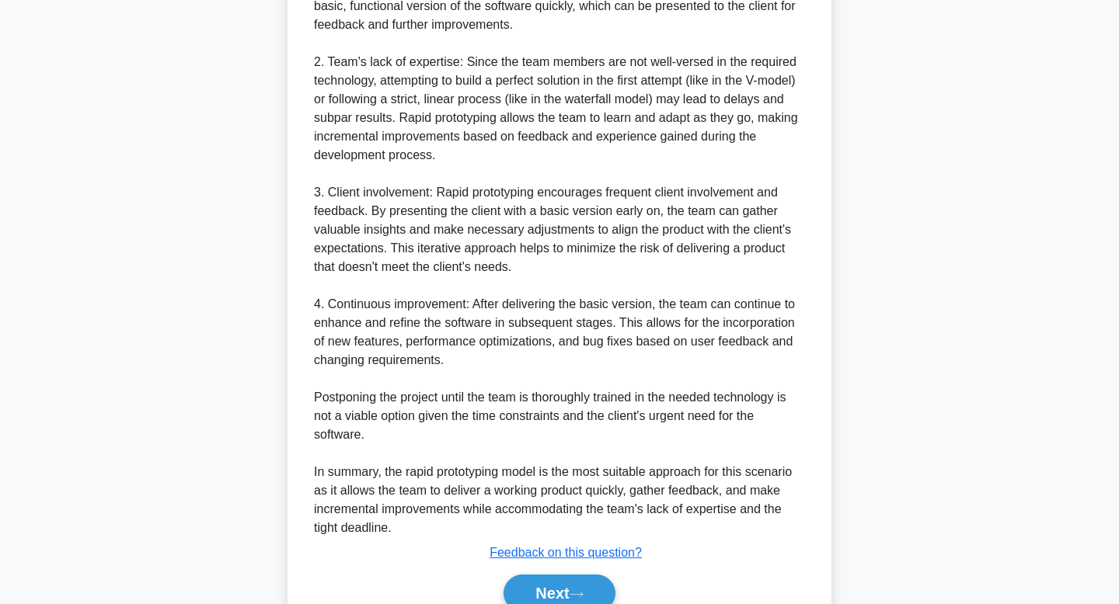
scroll to position [608, 0]
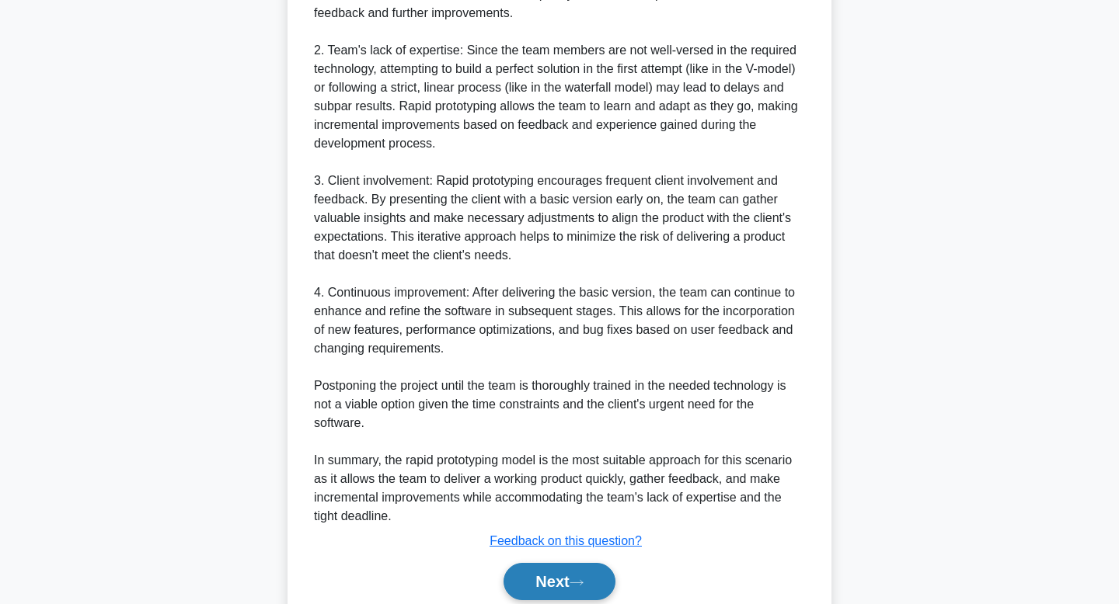
click at [553, 591] on button "Next" at bounding box center [558, 581] width 111 height 37
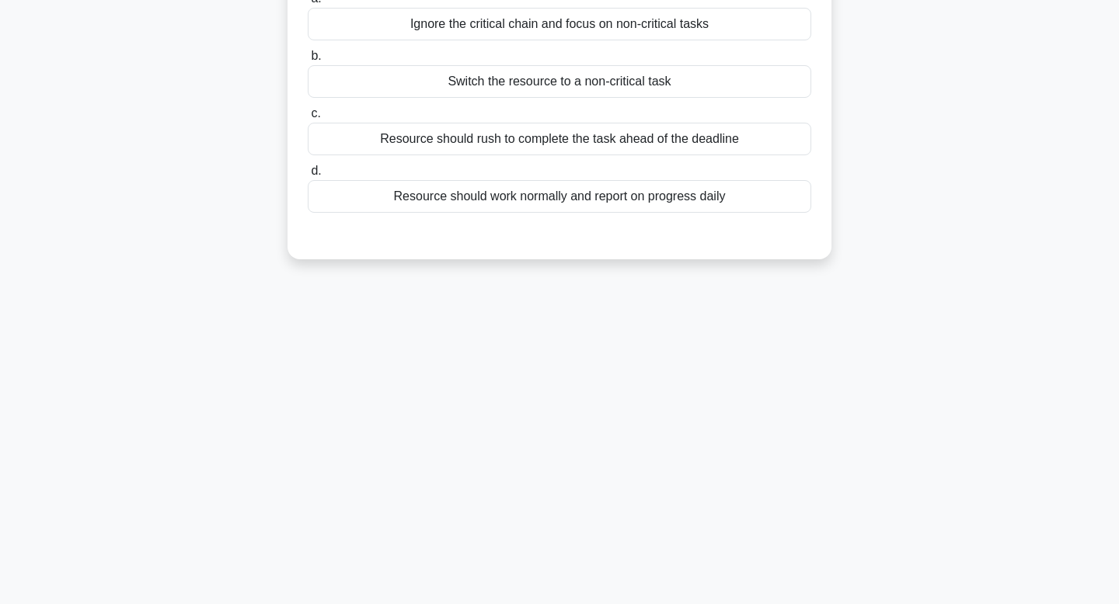
scroll to position [0, 0]
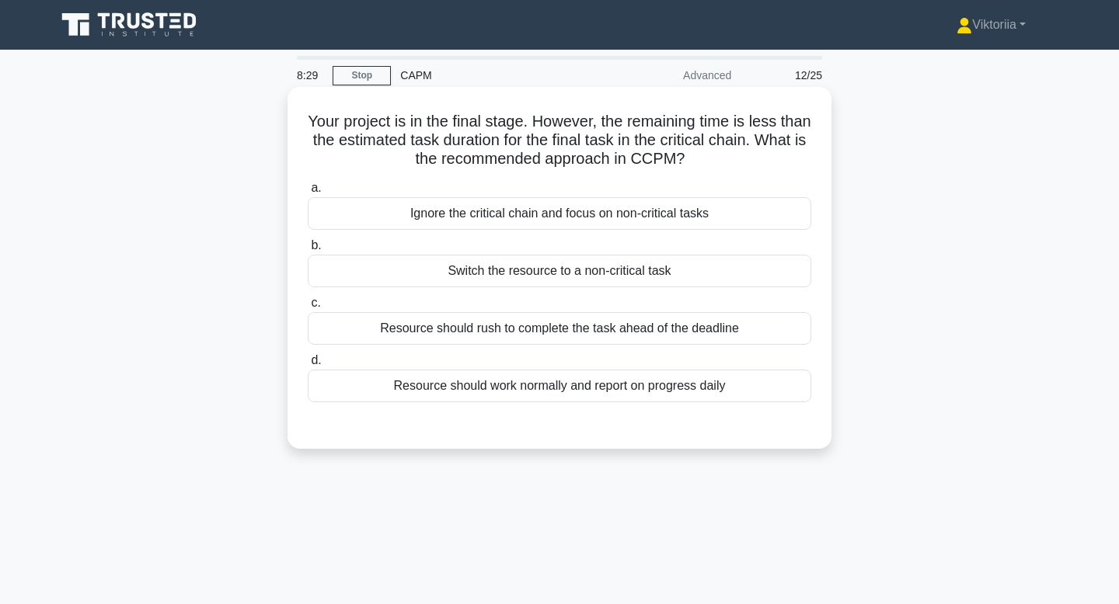
click at [602, 332] on div "Resource should rush to complete the task ahead of the deadline" at bounding box center [559, 328] width 503 height 33
click at [308, 308] on input "c. Resource should rush to complete the task ahead of the deadline" at bounding box center [308, 303] width 0 height 10
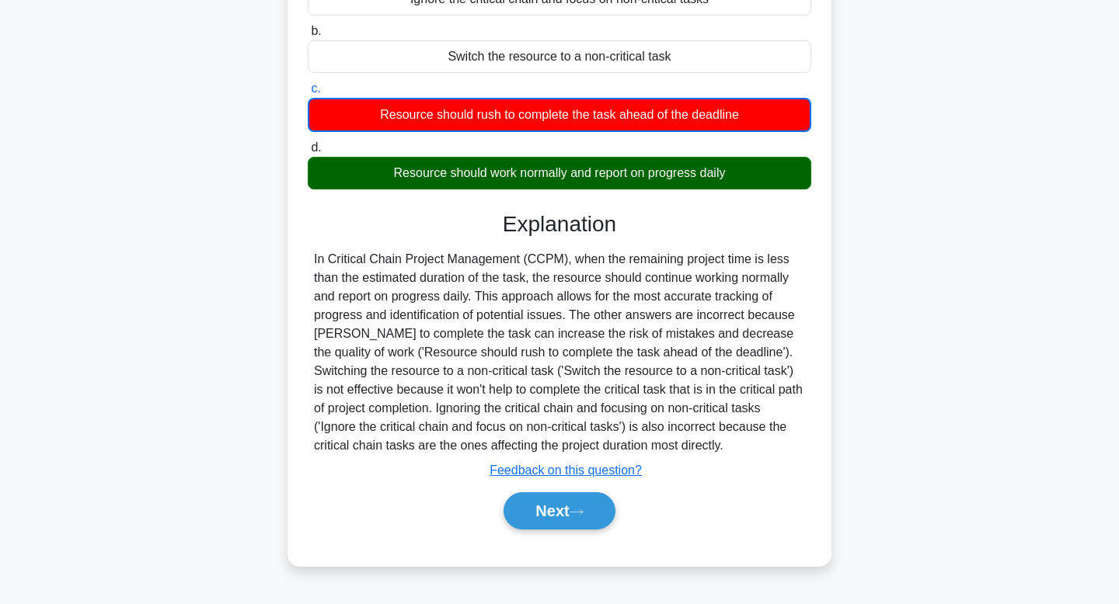
scroll to position [221, 0]
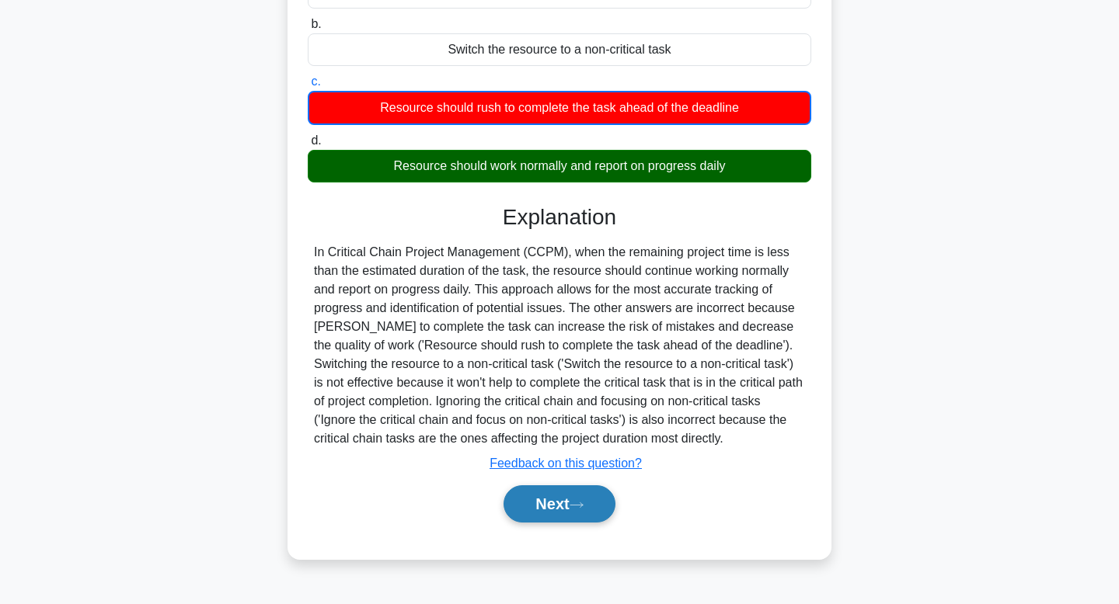
click at [566, 513] on button "Next" at bounding box center [558, 504] width 111 height 37
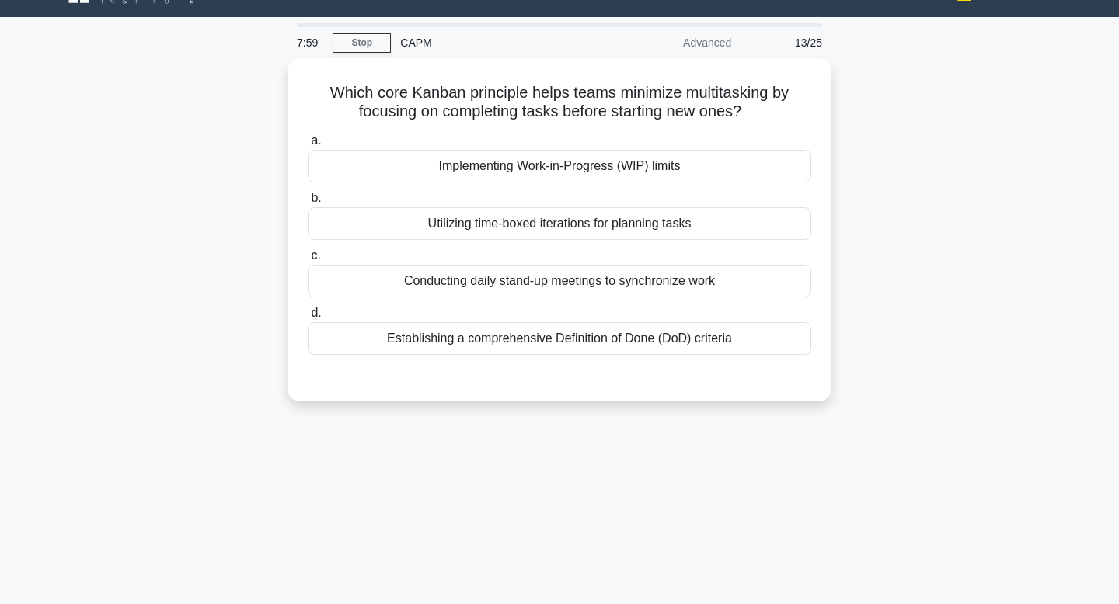
scroll to position [0, 0]
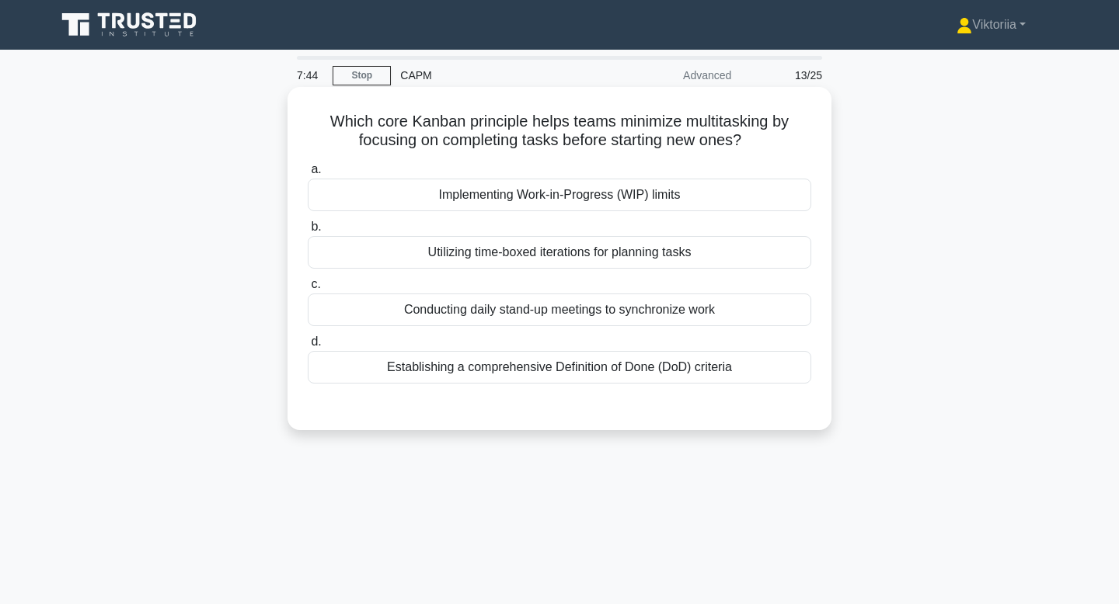
click at [688, 195] on div "Implementing Work-in-Progress (WIP) limits" at bounding box center [559, 195] width 503 height 33
click at [308, 175] on input "a. Implementing Work-in-Progress (WIP) limits" at bounding box center [308, 170] width 0 height 10
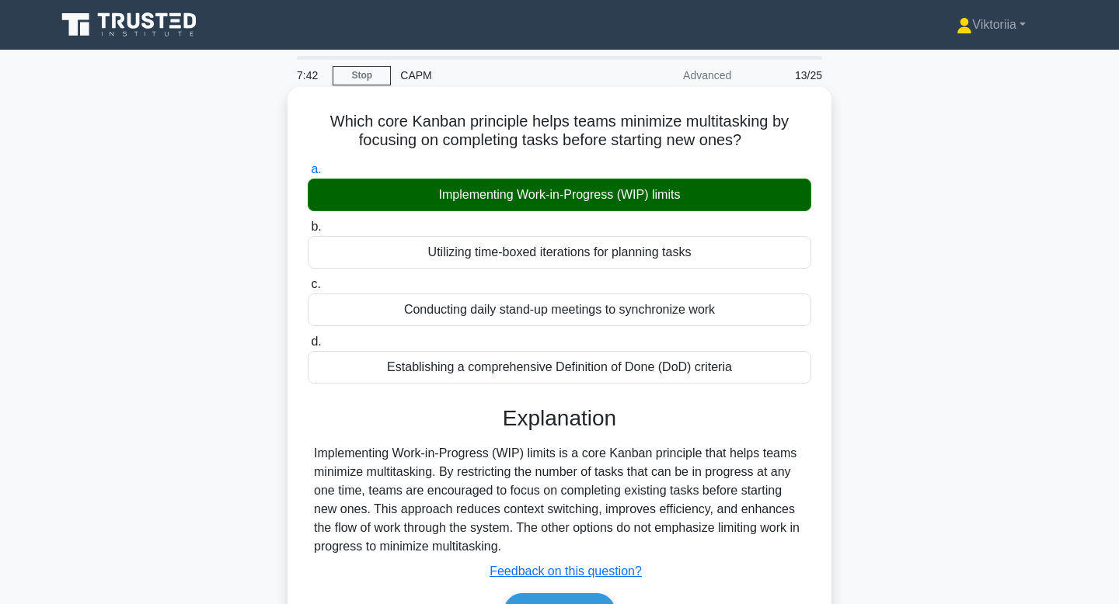
scroll to position [235, 0]
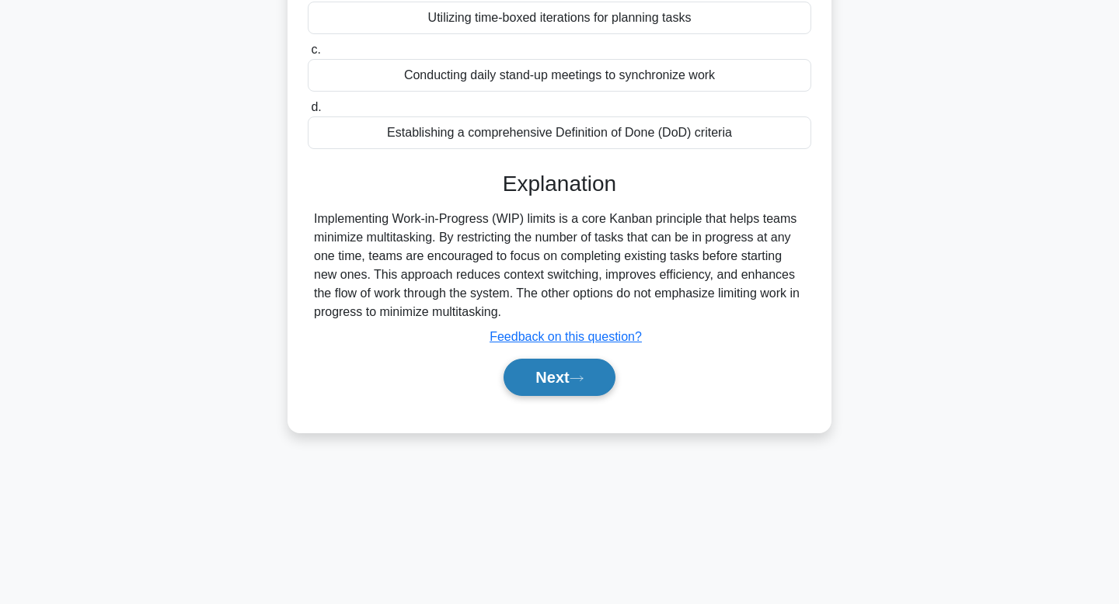
click at [562, 394] on button "Next" at bounding box center [558, 377] width 111 height 37
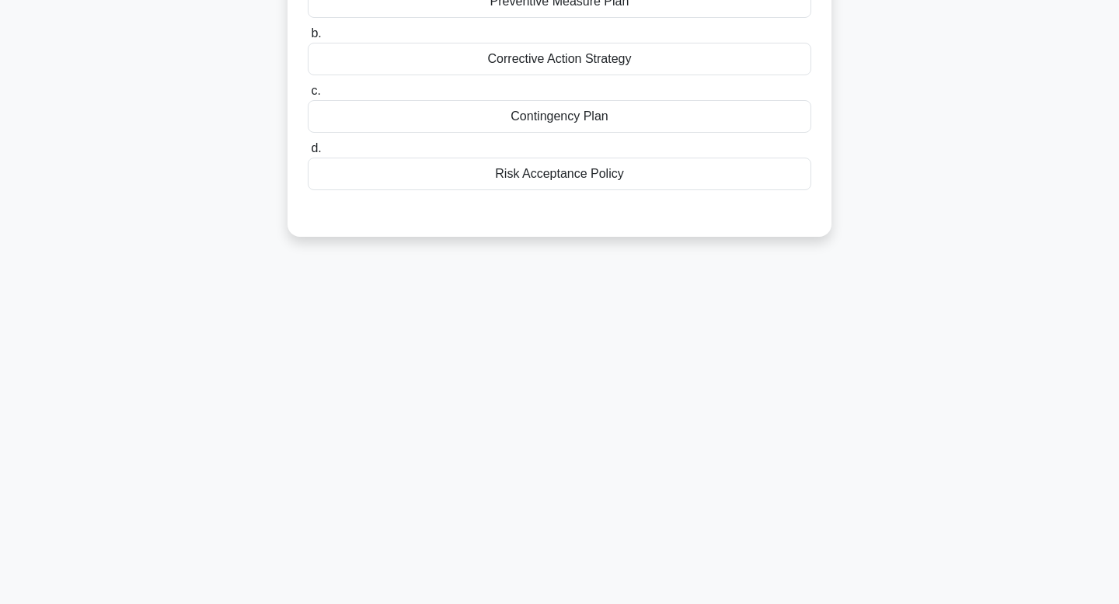
scroll to position [0, 0]
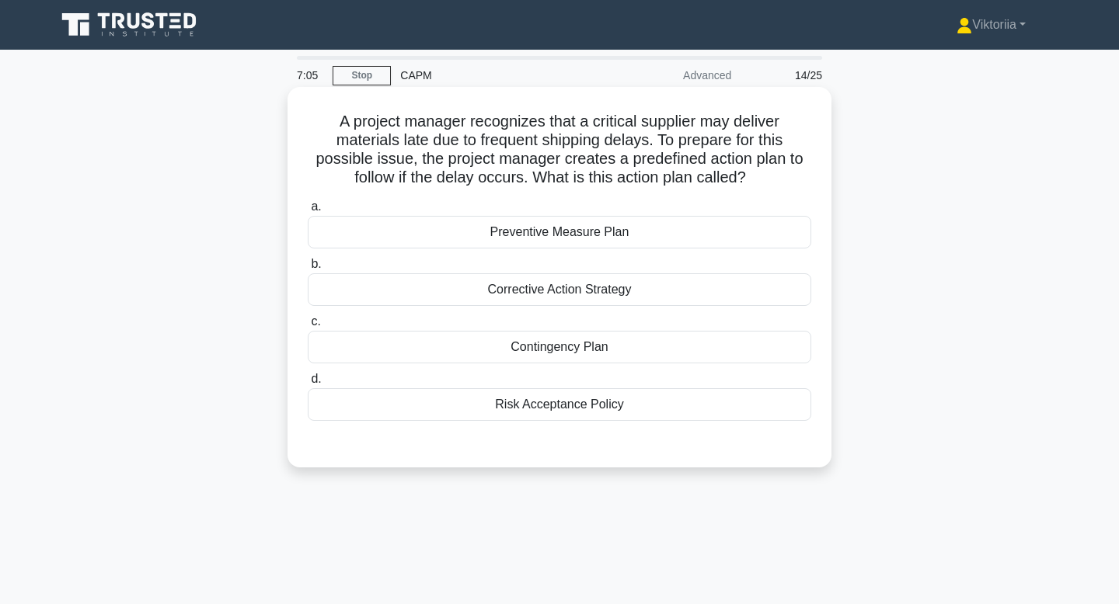
click at [564, 407] on div "Risk Acceptance Policy" at bounding box center [559, 404] width 503 height 33
click at [308, 385] on input "d. Risk Acceptance Policy" at bounding box center [308, 379] width 0 height 10
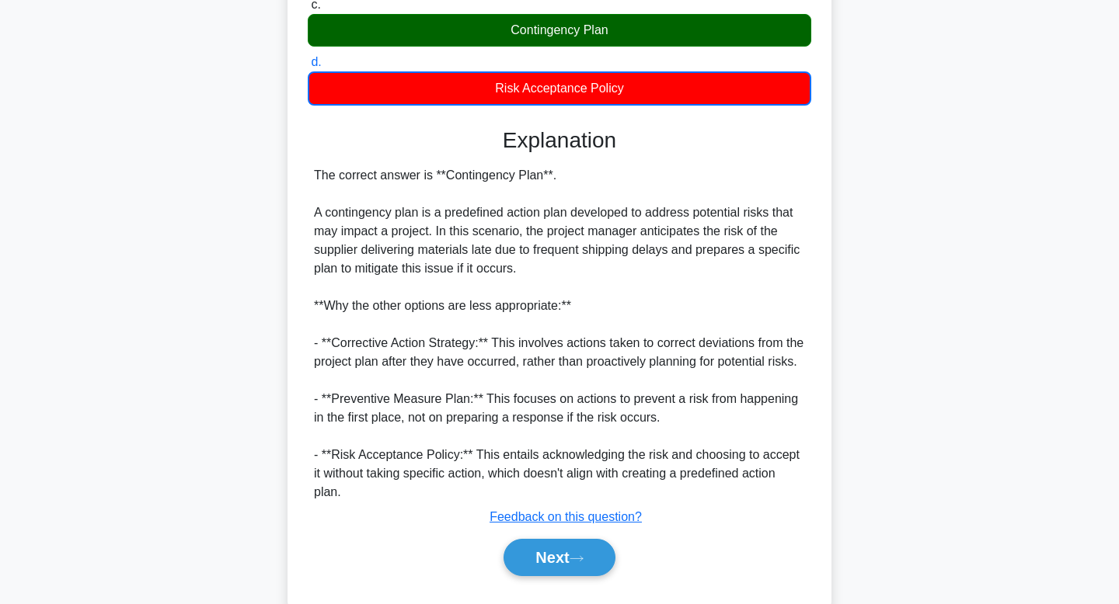
scroll to position [374, 0]
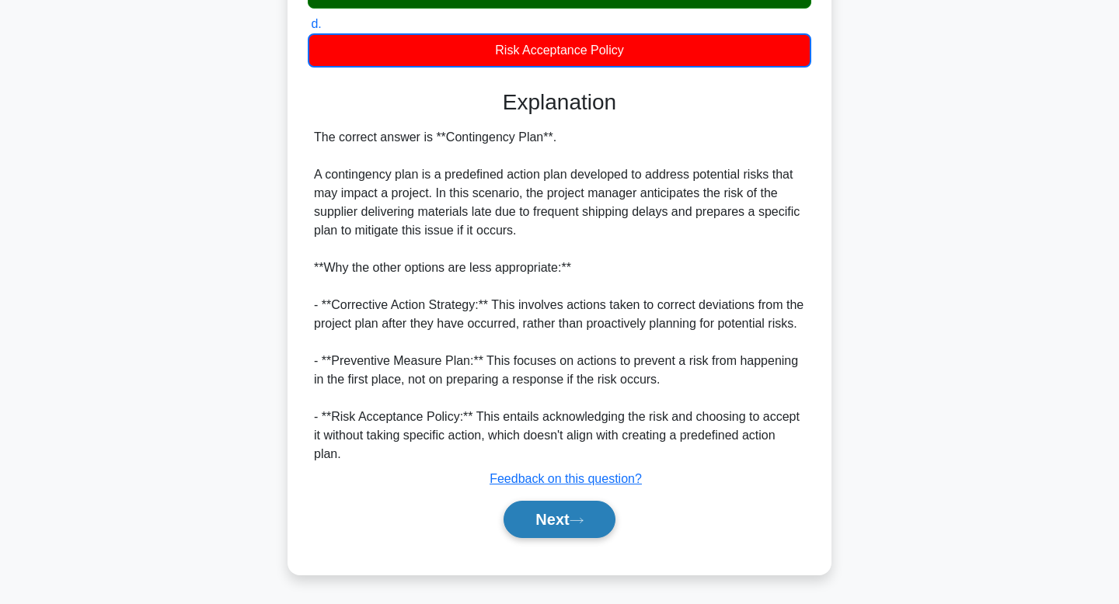
click at [559, 519] on button "Next" at bounding box center [558, 519] width 111 height 37
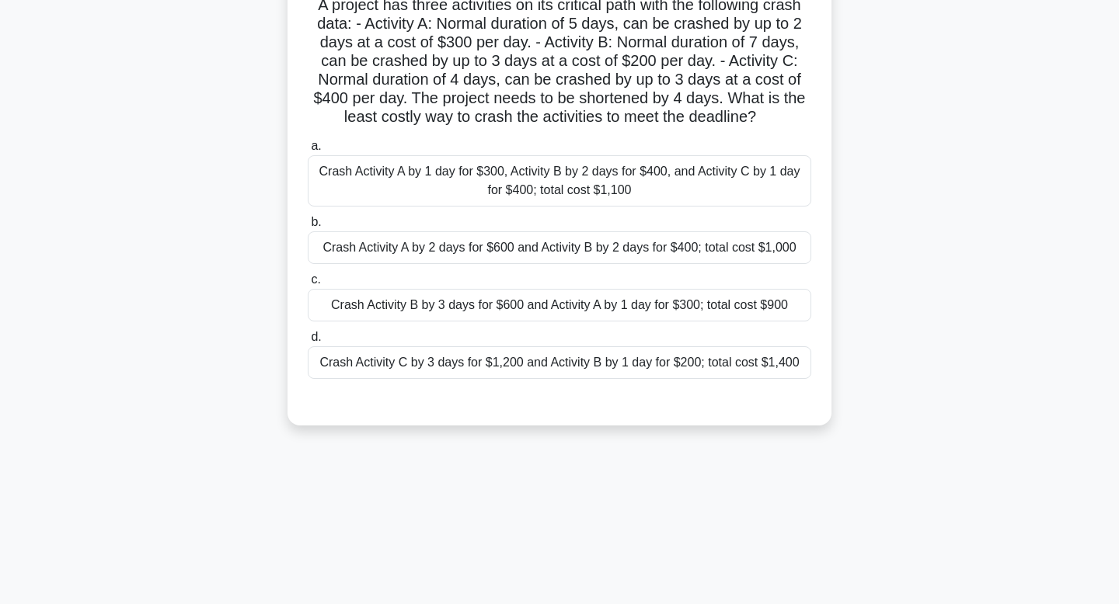
scroll to position [0, 0]
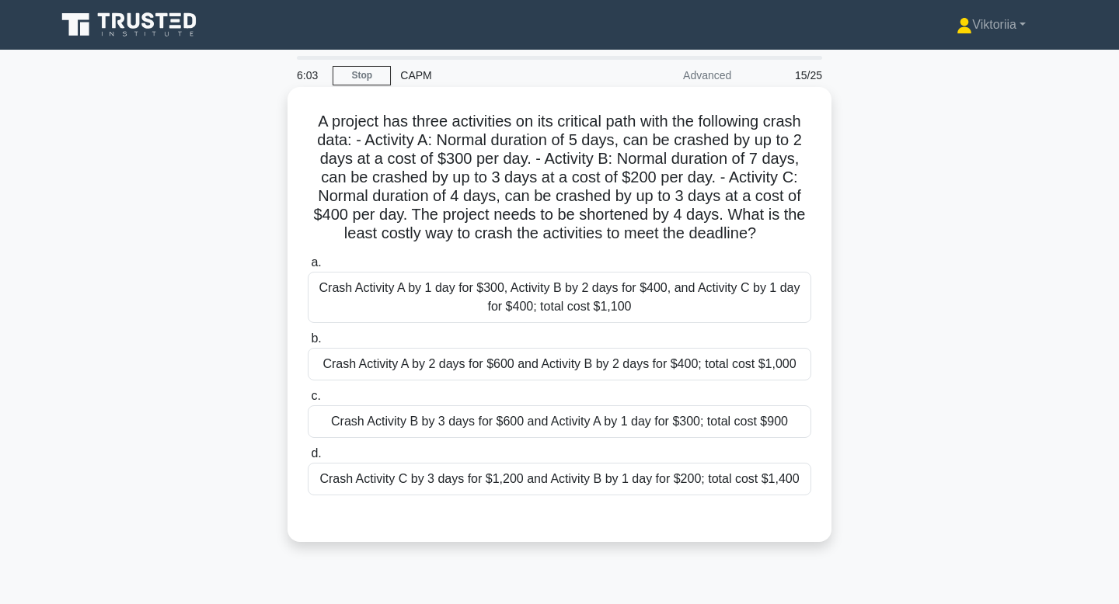
drag, startPoint x: 538, startPoint y: 234, endPoint x: 760, endPoint y: 229, distance: 221.4
click at [760, 229] on h5 "A project has three activities on its critical path with the following crash da…" at bounding box center [559, 178] width 506 height 132
click at [760, 229] on icon ".spinner_0XTQ{transform-origin:center;animation:spinner_y6GP .75s linear infini…" at bounding box center [765, 234] width 19 height 19
drag, startPoint x: 622, startPoint y: 179, endPoint x: 655, endPoint y: 179, distance: 32.6
click at [655, 179] on h5 "A project has three activities on its critical path with the following crash da…" at bounding box center [559, 178] width 506 height 132
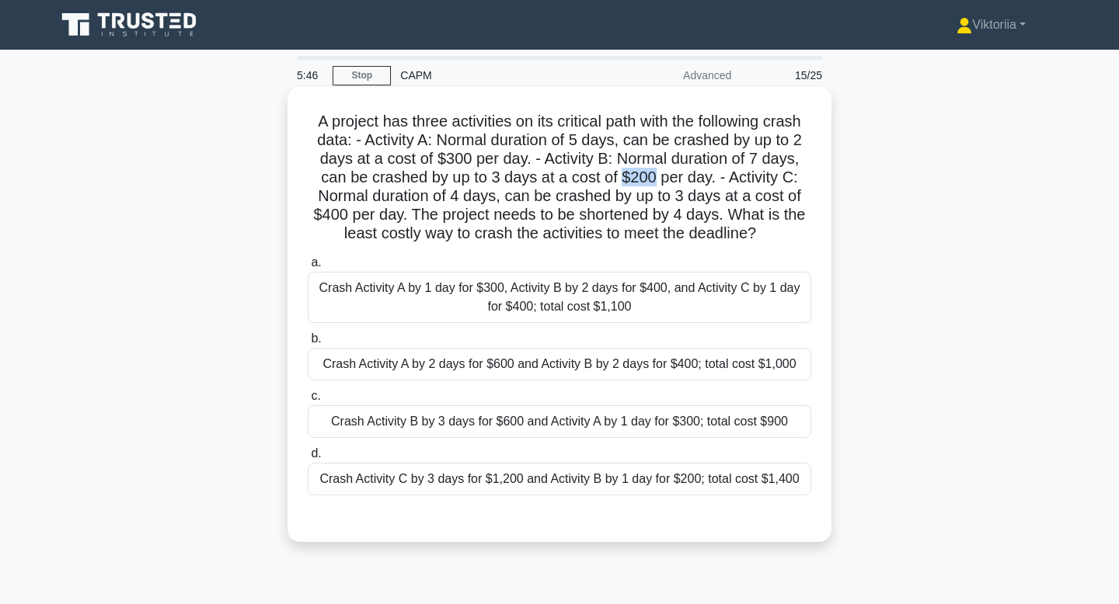
click at [655, 179] on h5 "A project has three activities on its critical path with the following crash da…" at bounding box center [559, 178] width 506 height 132
click at [511, 422] on div "Crash Activity B by 3 days for $600 and Activity A by 1 day for $300; total cos…" at bounding box center [559, 421] width 503 height 33
click at [308, 402] on input "c. Crash Activity B by 3 days for $600 and Activity A by 1 day for $300; total …" at bounding box center [308, 397] width 0 height 10
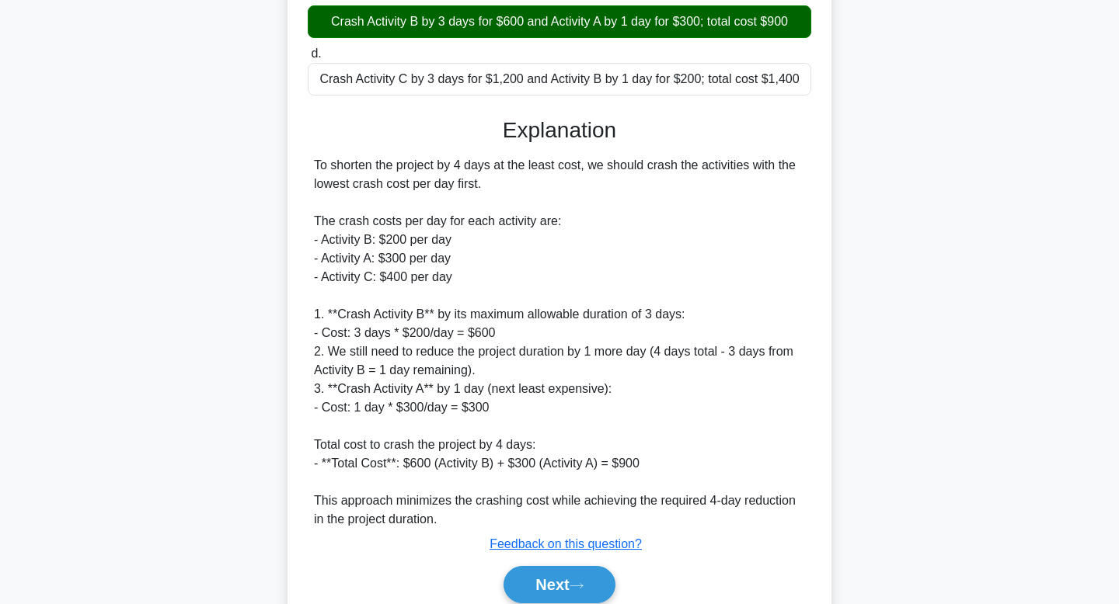
scroll to position [465, 0]
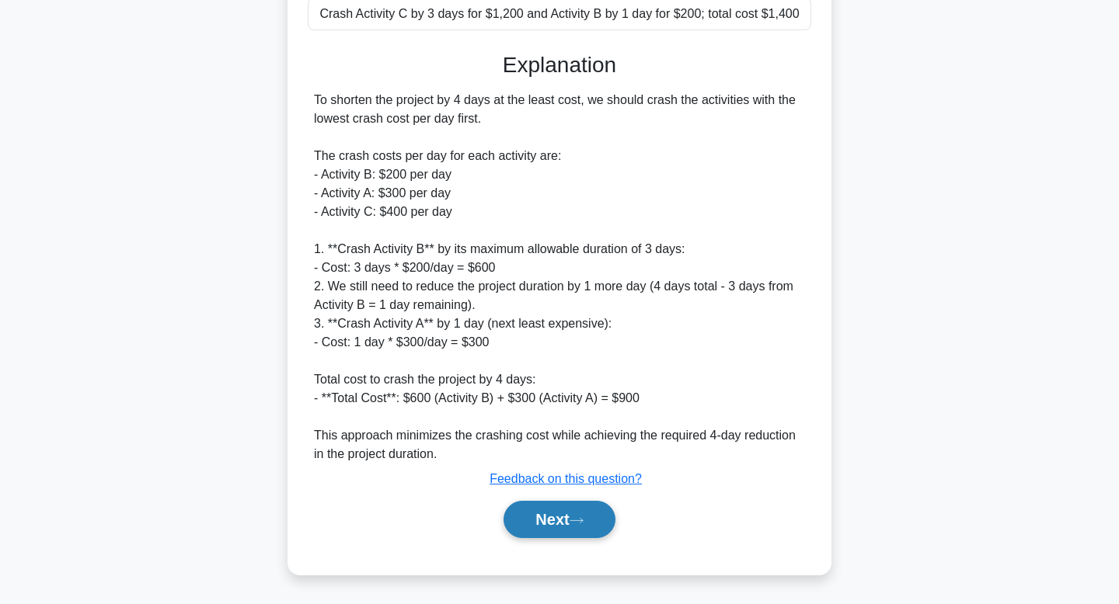
click at [527, 520] on button "Next" at bounding box center [558, 519] width 111 height 37
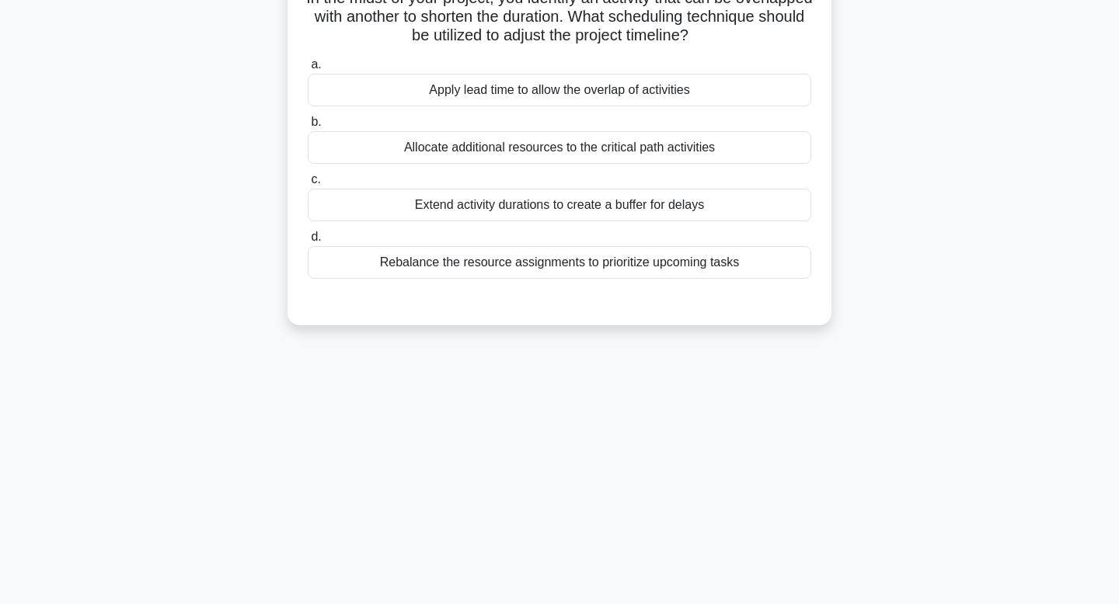
scroll to position [0, 0]
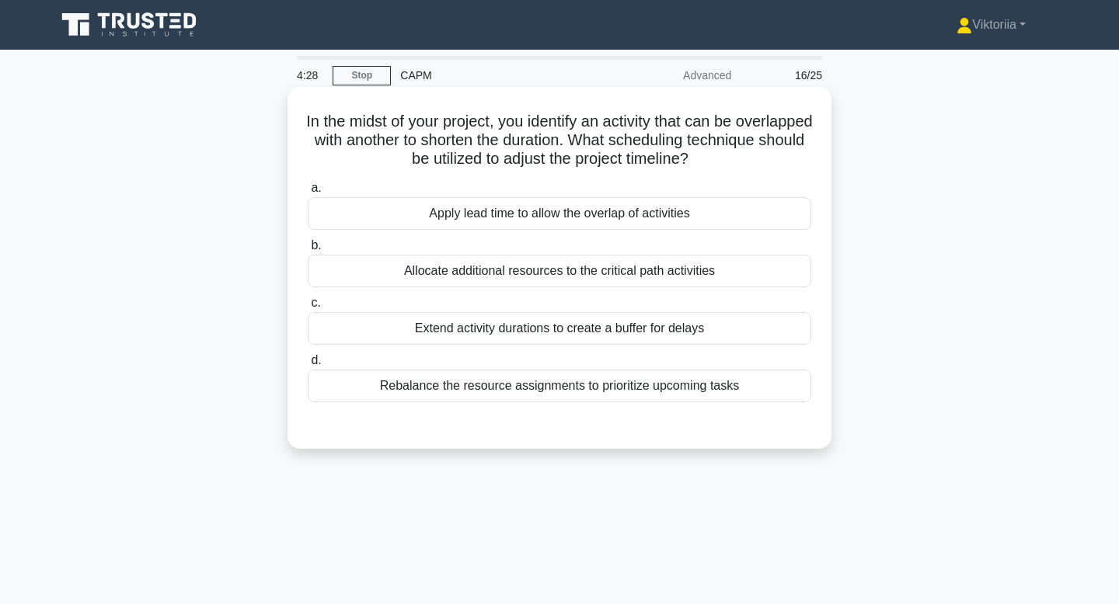
click at [607, 218] on div "Apply lead time to allow the overlap of activities" at bounding box center [559, 213] width 503 height 33
click at [308, 193] on input "a. Apply lead time to allow the overlap of activities" at bounding box center [308, 188] width 0 height 10
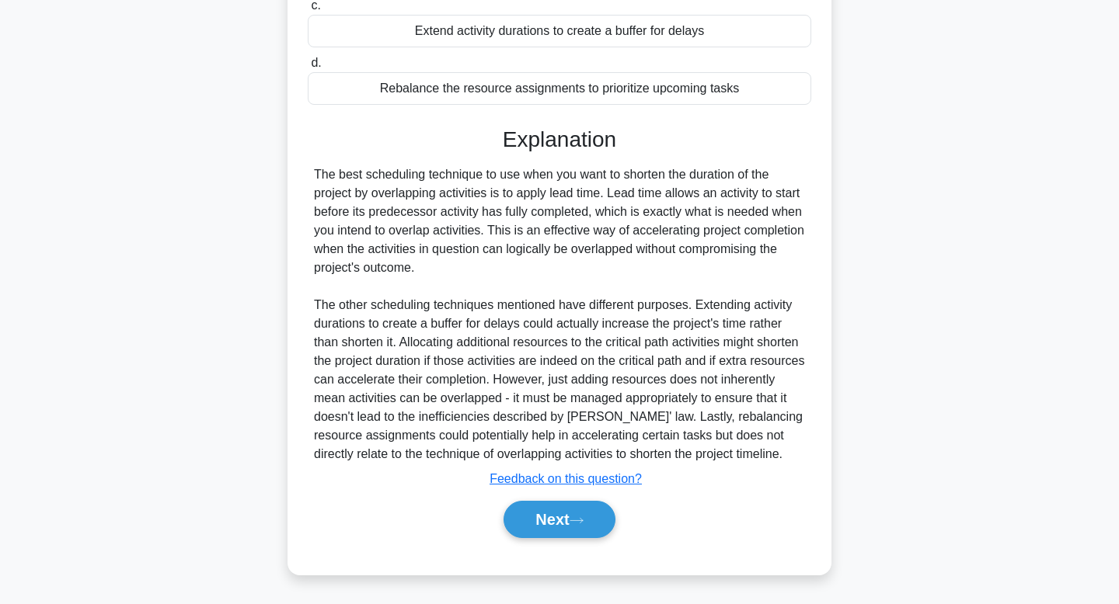
scroll to position [316, 0]
click at [532, 520] on button "Next" at bounding box center [558, 519] width 111 height 37
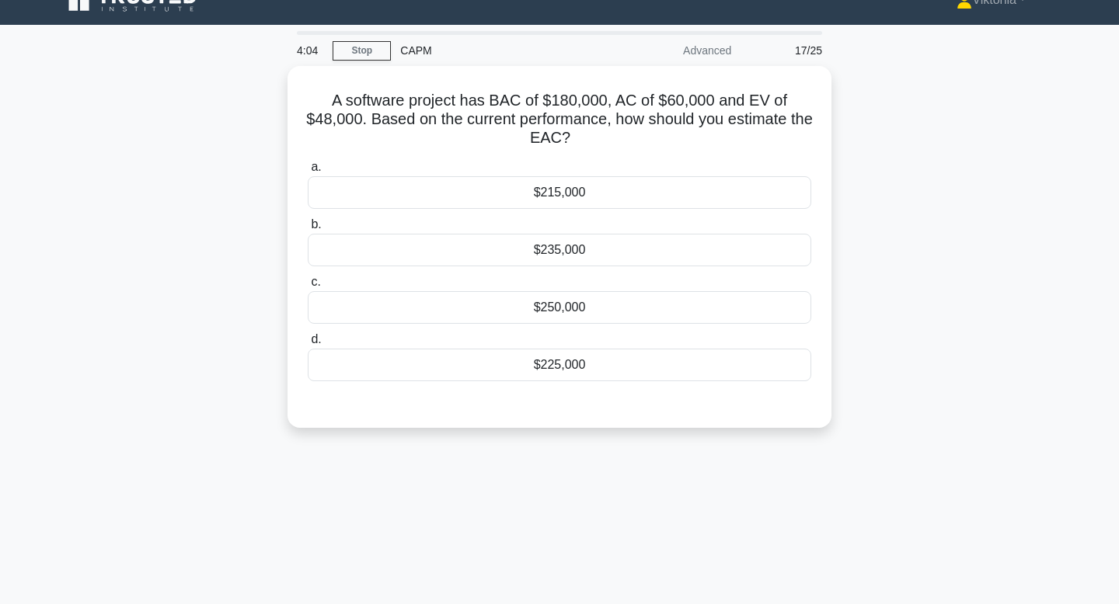
scroll to position [0, 0]
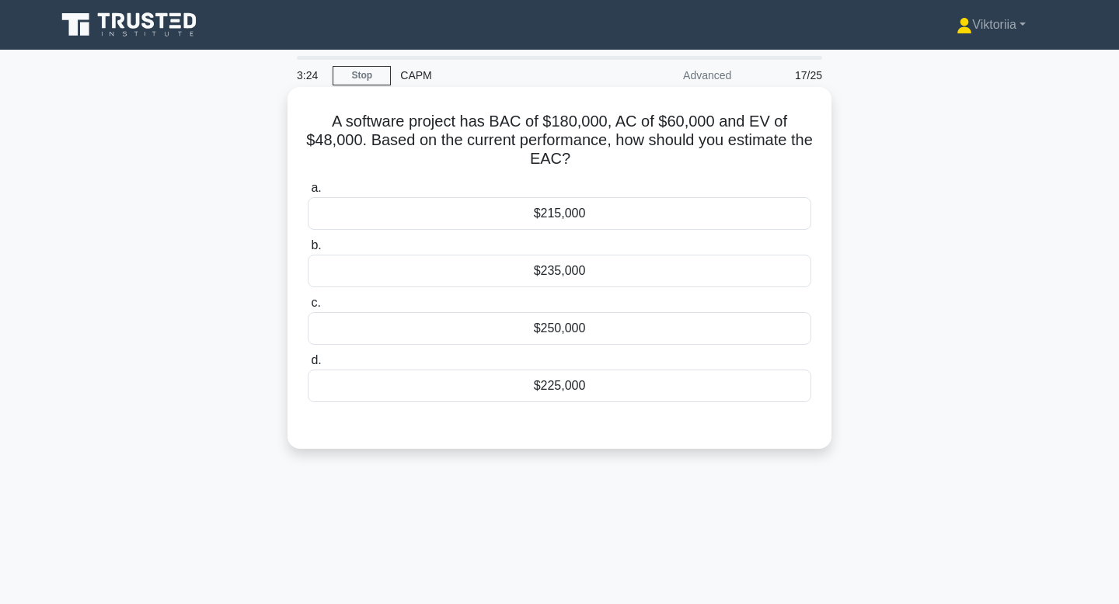
click at [569, 385] on div "$225,000" at bounding box center [559, 386] width 503 height 33
click at [308, 366] on input "d. $225,000" at bounding box center [308, 361] width 0 height 10
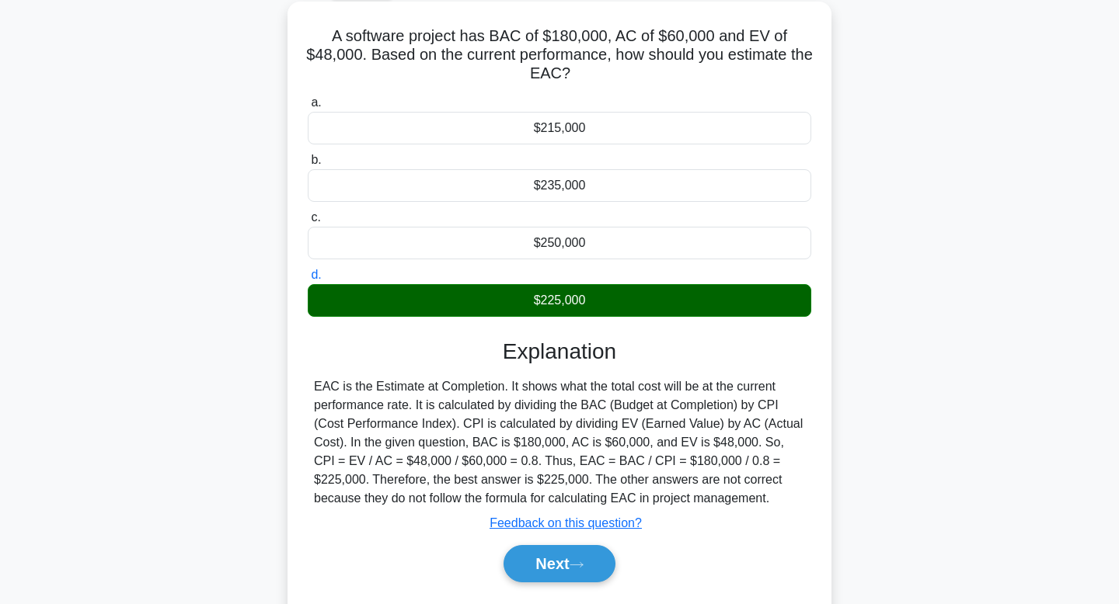
scroll to position [235, 0]
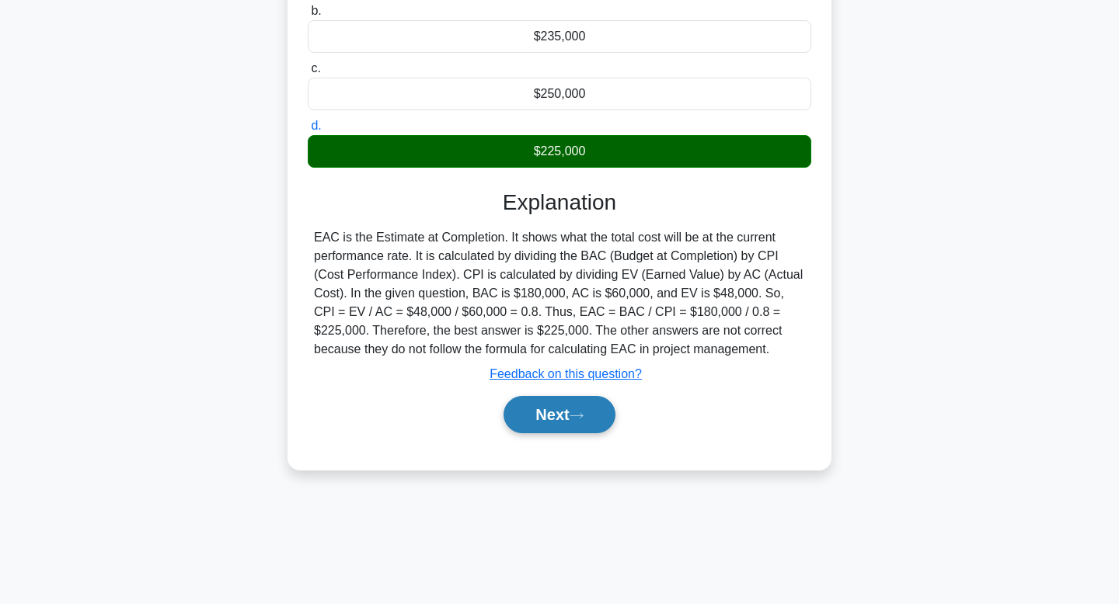
click at [552, 416] on button "Next" at bounding box center [558, 414] width 111 height 37
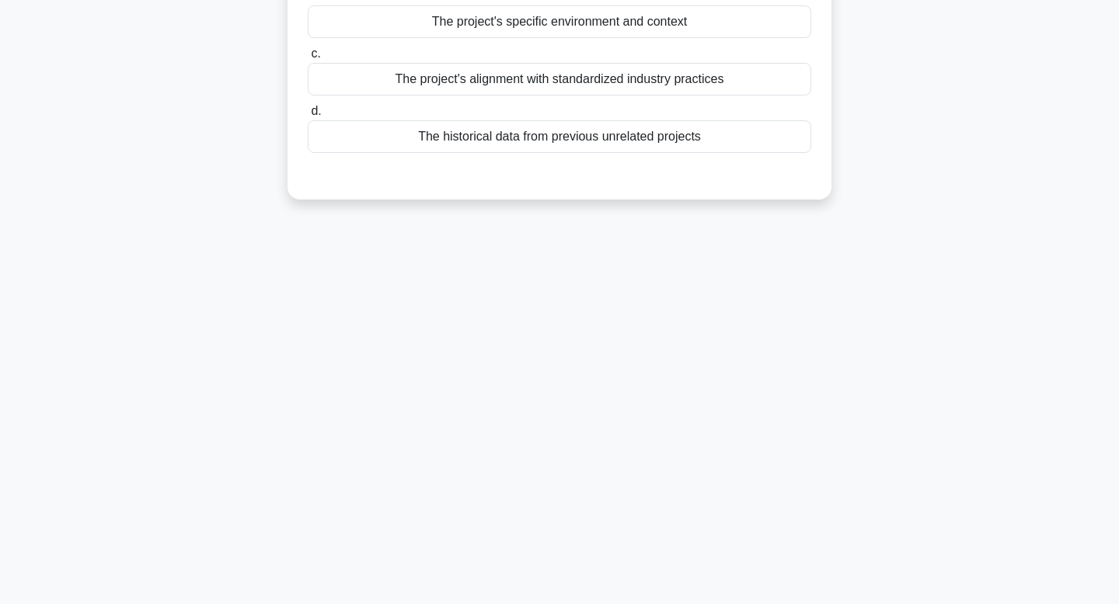
scroll to position [0, 0]
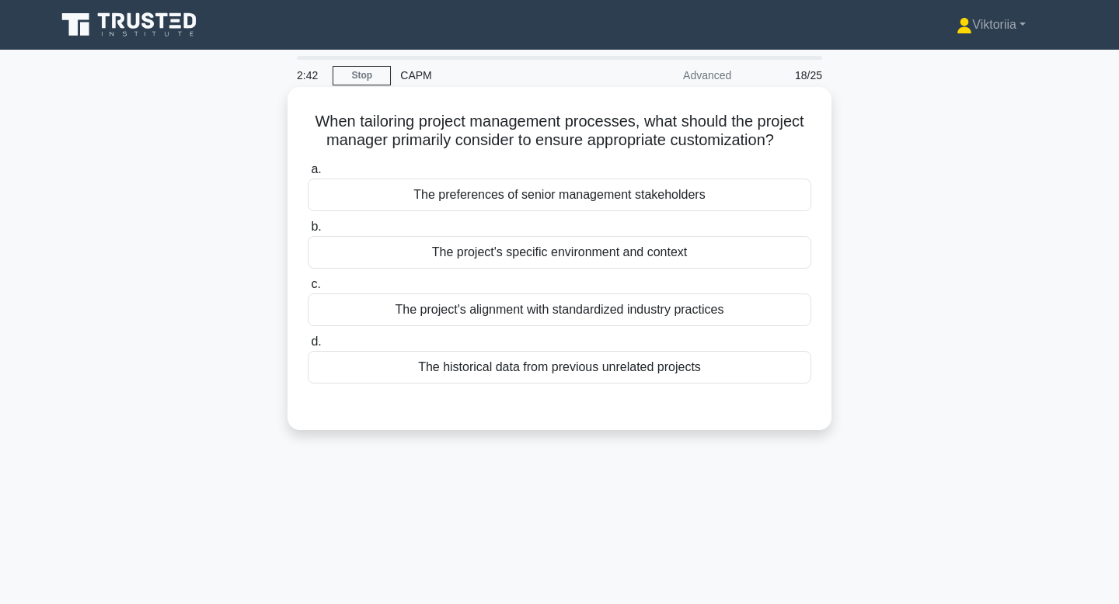
click at [608, 264] on div "The project's specific environment and context" at bounding box center [559, 252] width 503 height 33
click at [308, 232] on input "b. The project's specific environment and context" at bounding box center [308, 227] width 0 height 10
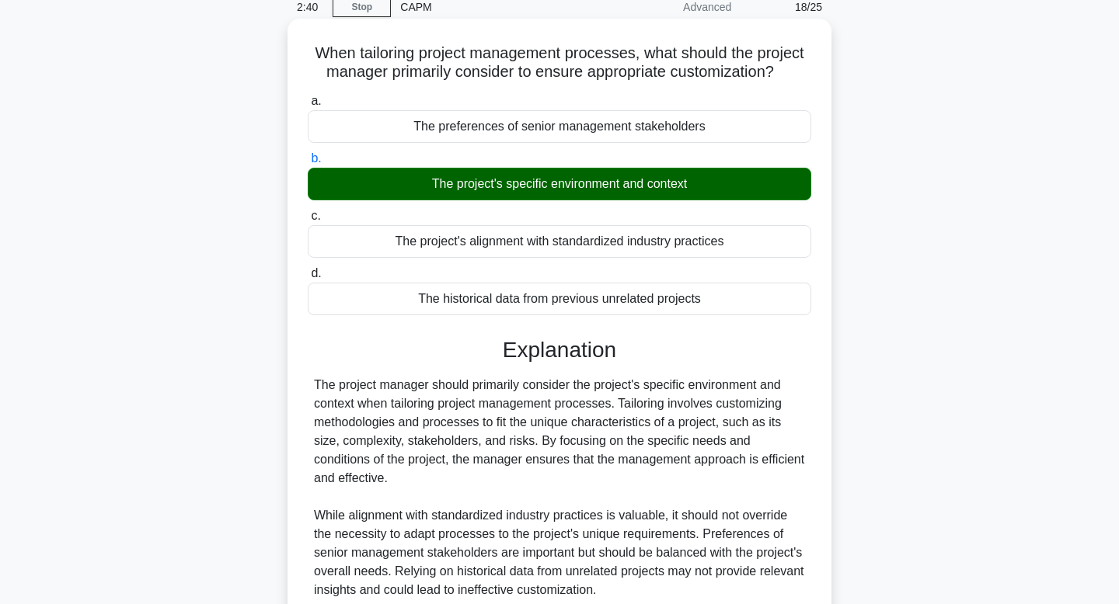
scroll to position [235, 0]
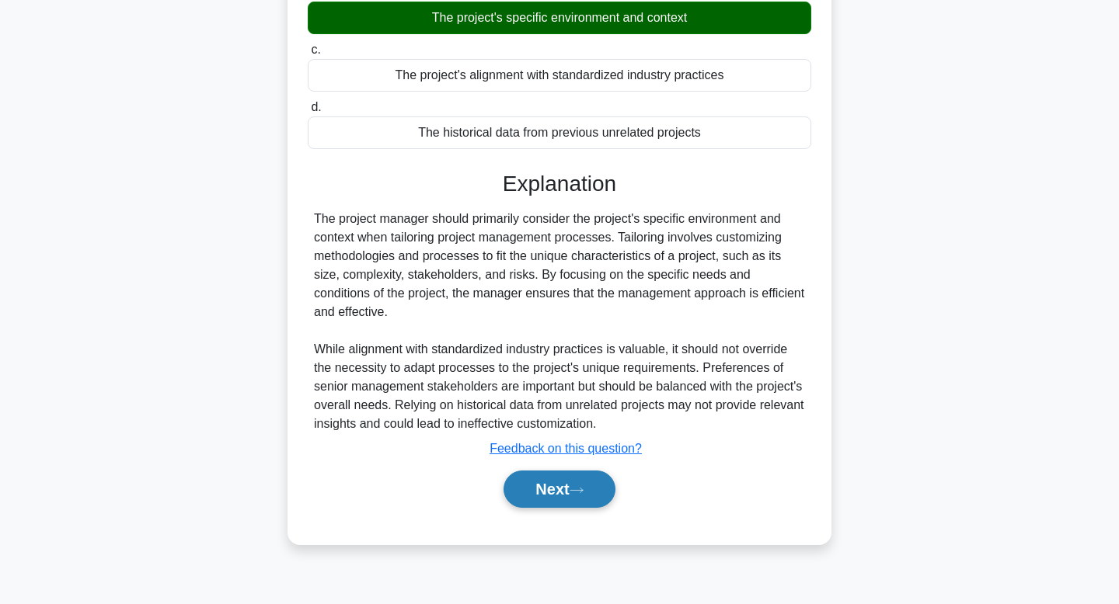
click at [553, 500] on button "Next" at bounding box center [558, 489] width 111 height 37
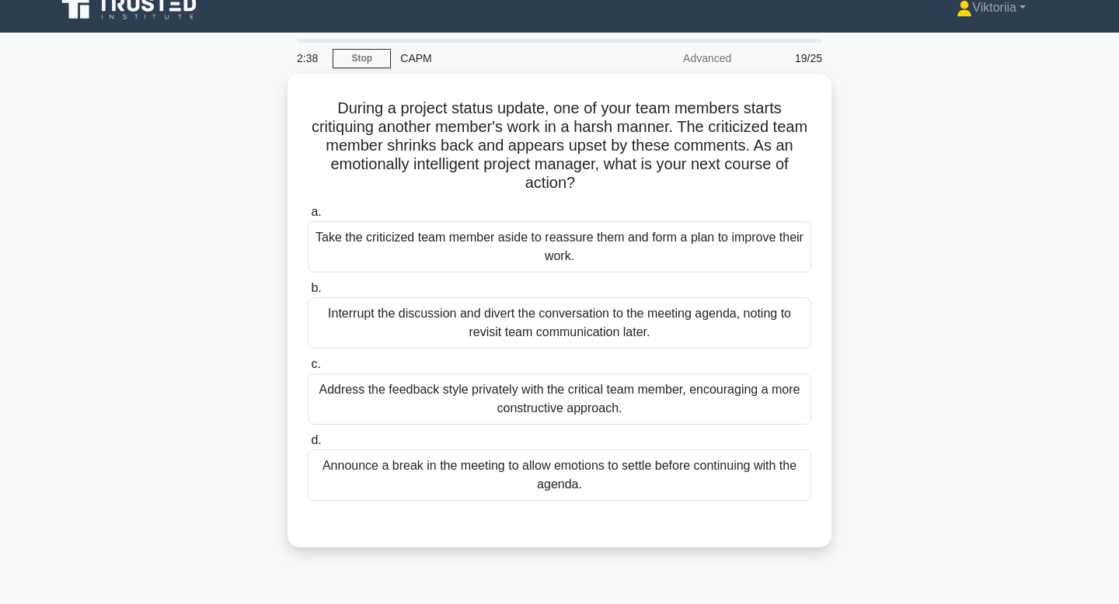
scroll to position [0, 0]
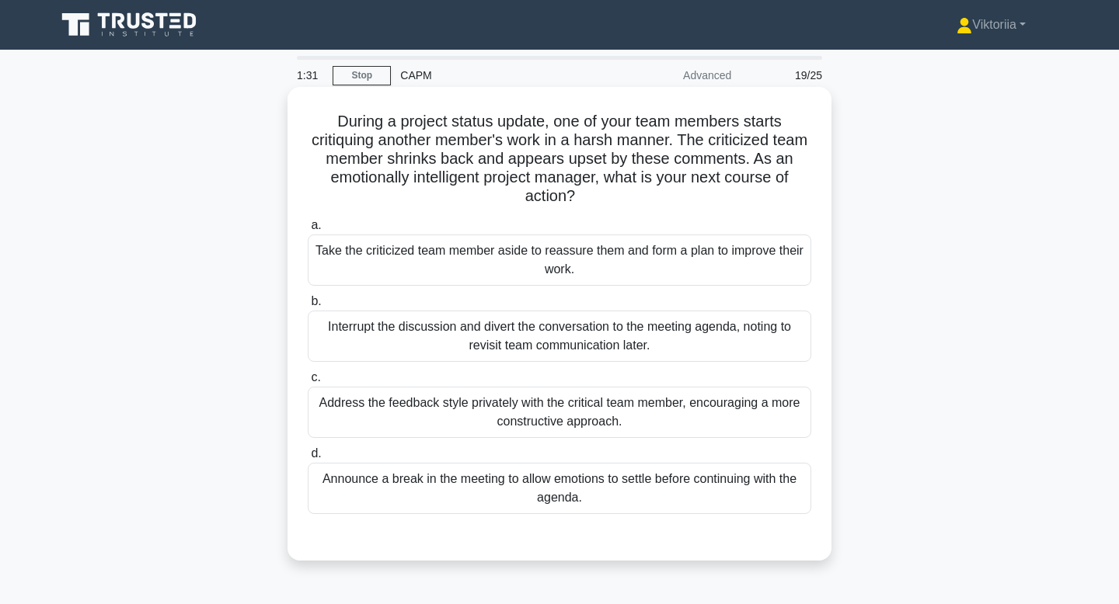
click at [566, 421] on div "Address the feedback style privately with the critical team member, encouraging…" at bounding box center [559, 412] width 503 height 51
click at [308, 383] on input "c. Address the feedback style privately with the critical team member, encourag…" at bounding box center [308, 378] width 0 height 10
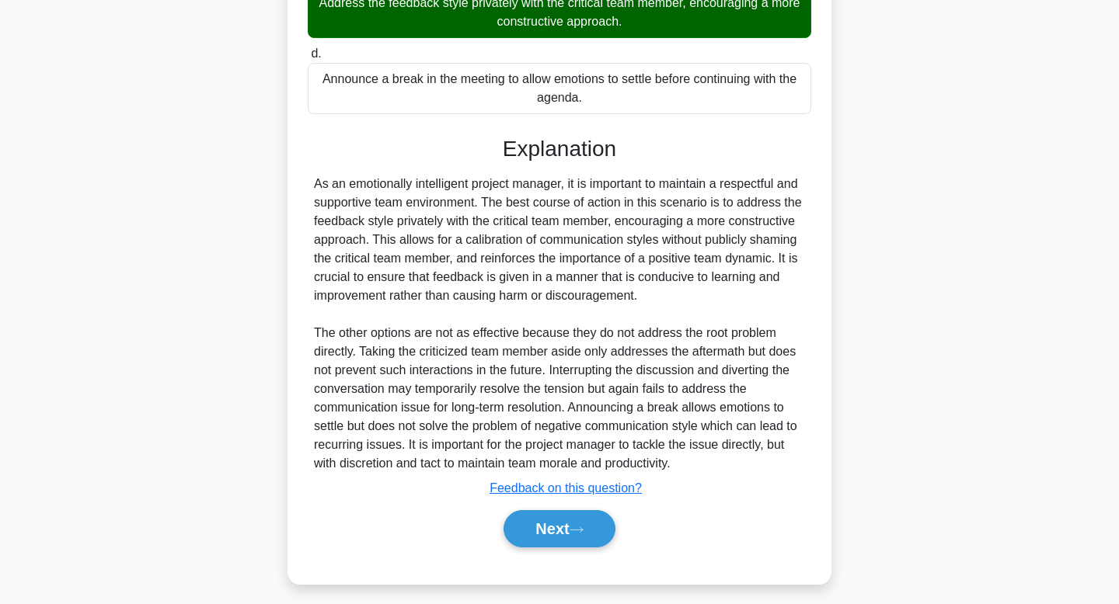
scroll to position [409, 0]
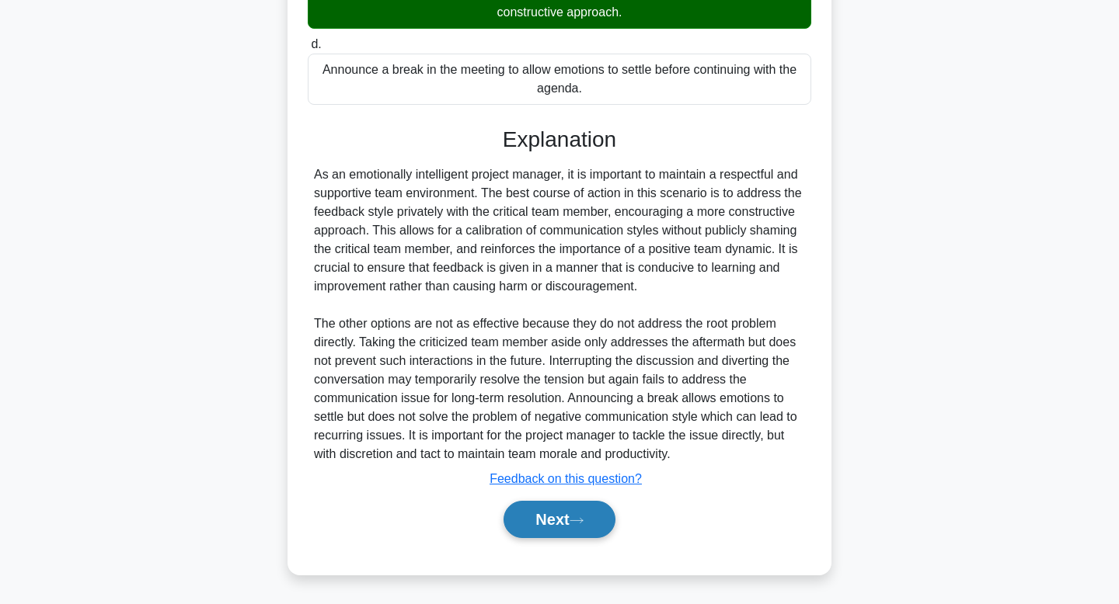
click at [559, 516] on button "Next" at bounding box center [558, 519] width 111 height 37
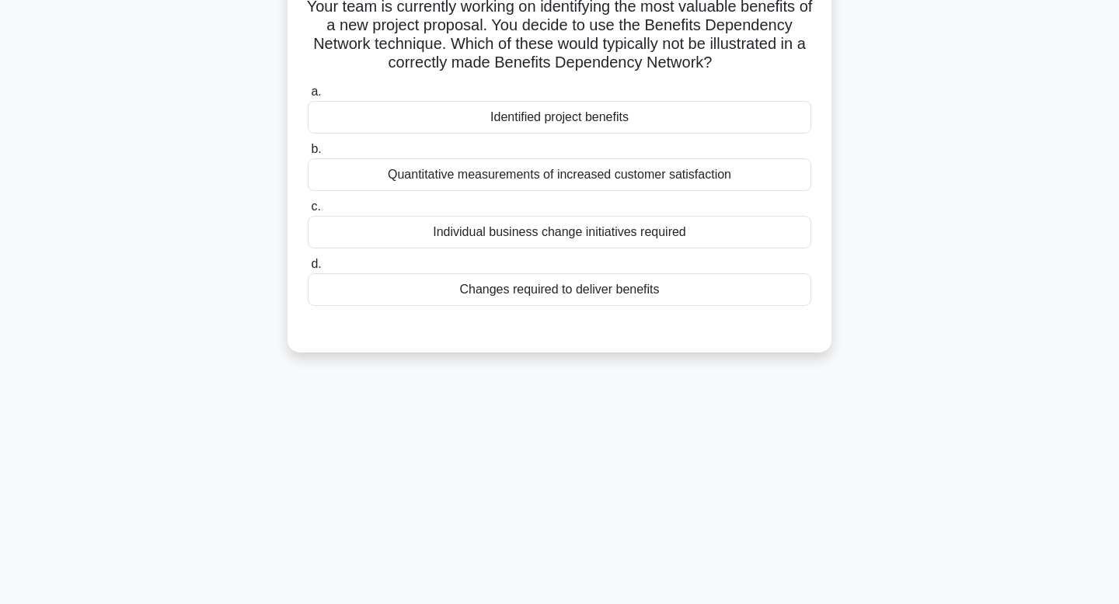
scroll to position [0, 0]
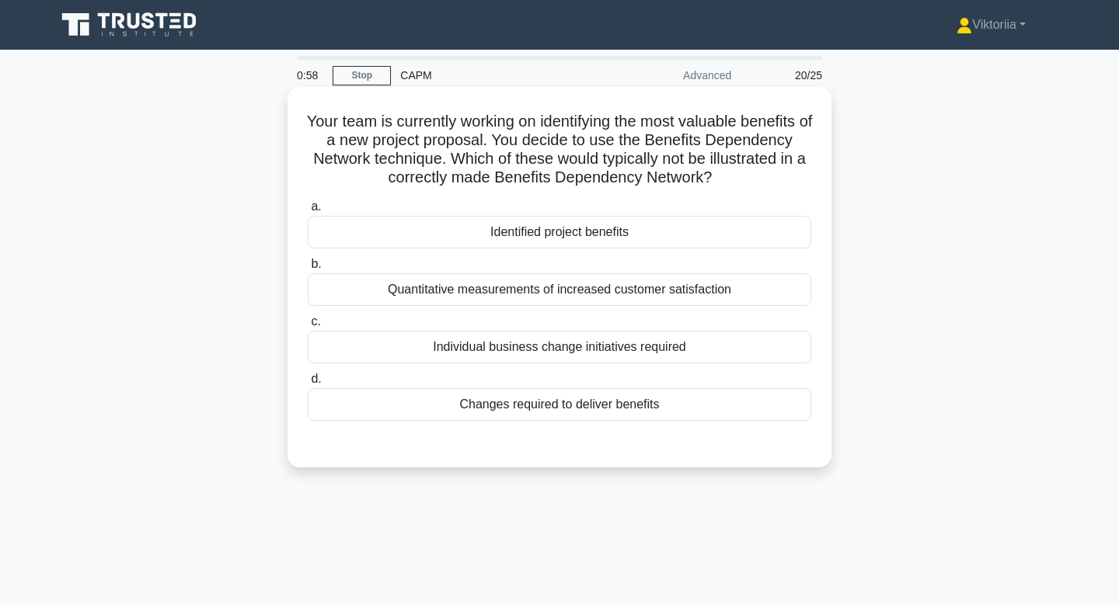
click at [591, 235] on div "Identified project benefits" at bounding box center [559, 232] width 503 height 33
click at [308, 212] on input "a. Identified project benefits" at bounding box center [308, 207] width 0 height 10
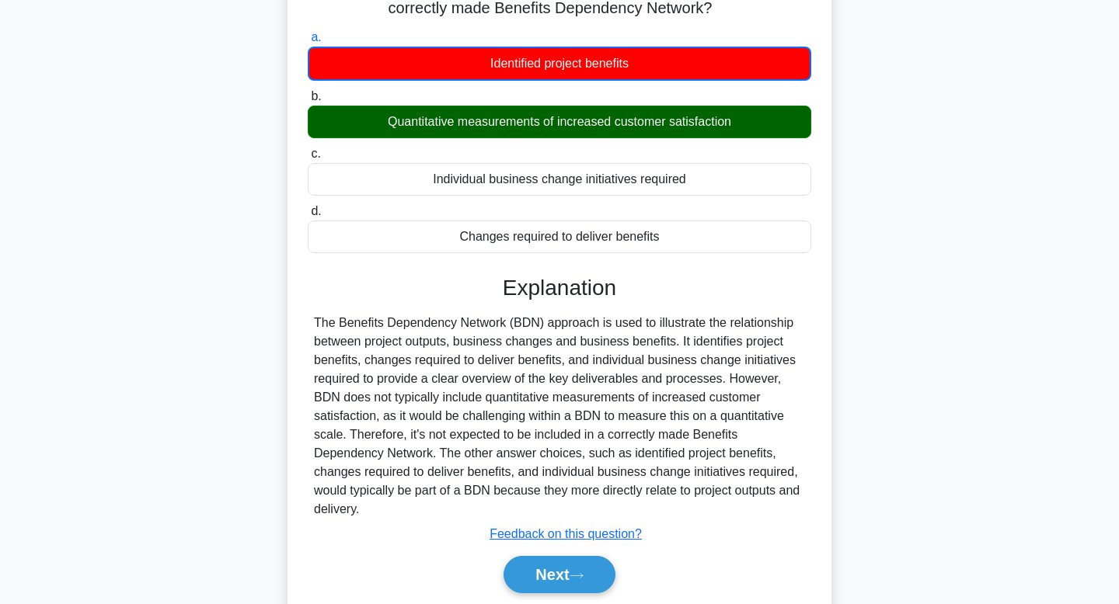
scroll to position [235, 0]
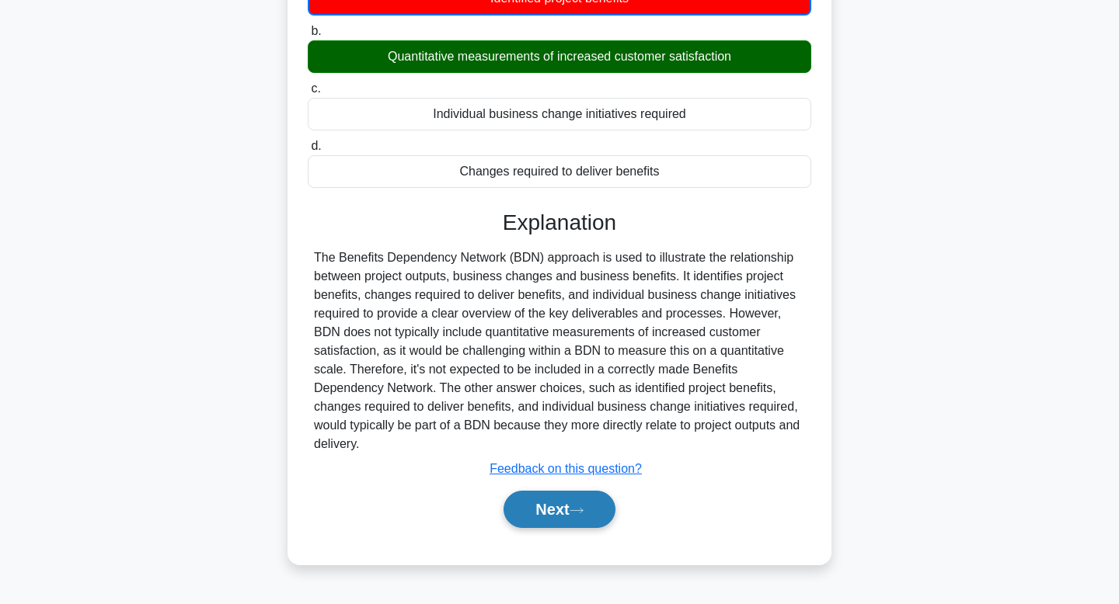
click at [540, 513] on button "Next" at bounding box center [558, 509] width 111 height 37
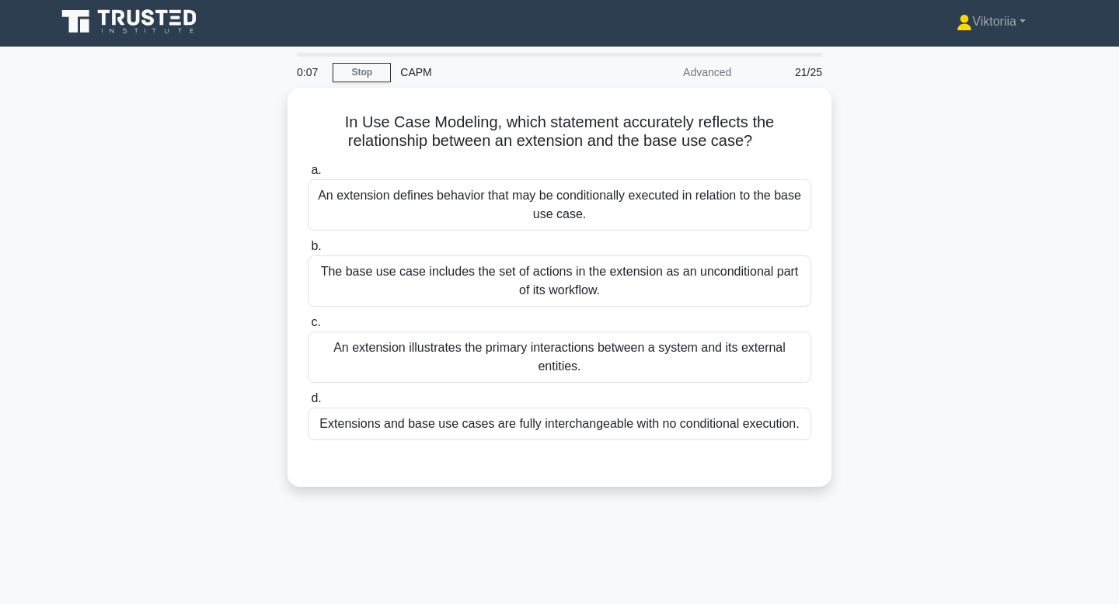
scroll to position [0, 0]
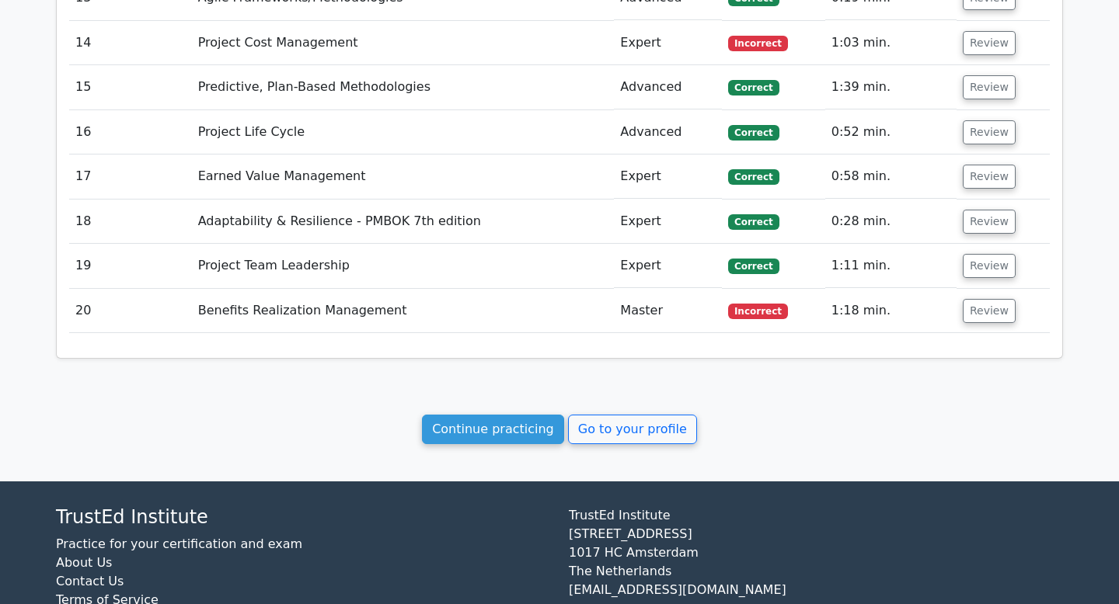
scroll to position [2776, 0]
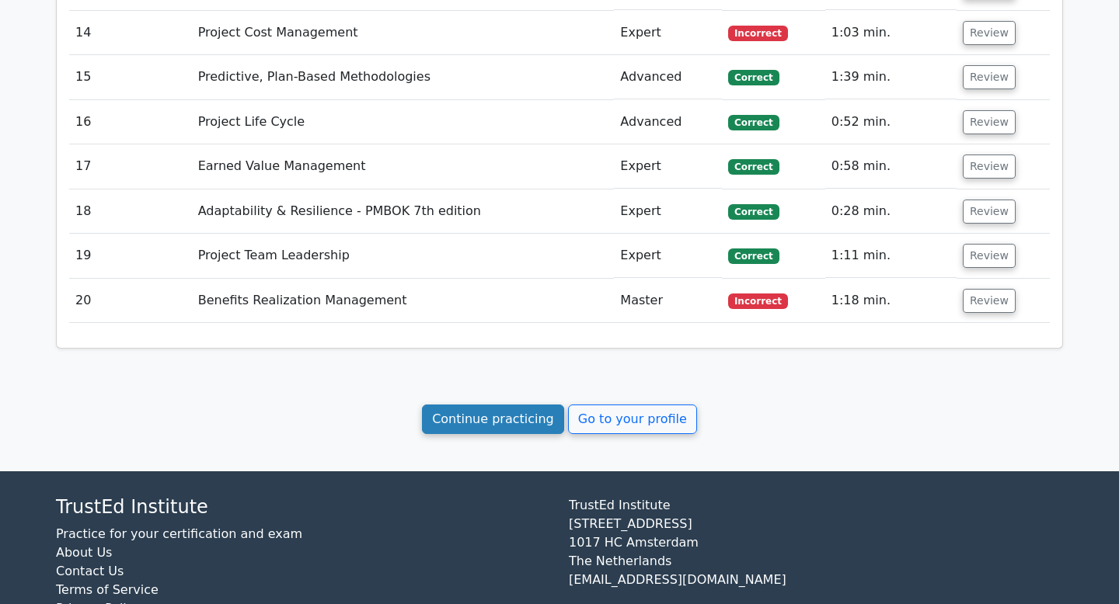
click at [499, 405] on link "Continue practicing" at bounding box center [493, 420] width 142 height 30
